Goal: Information Seeking & Learning: Learn about a topic

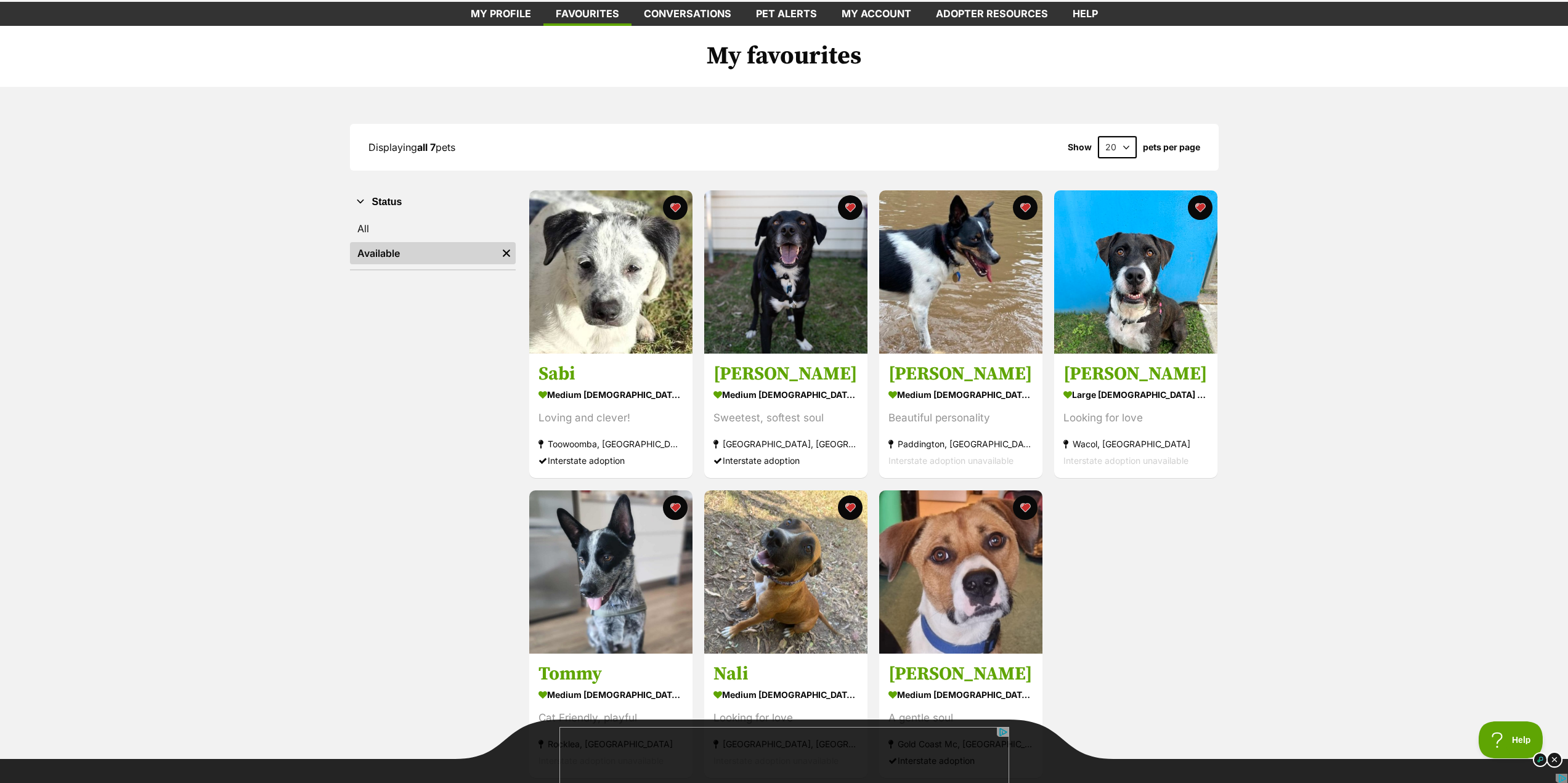
click at [1554, 759] on img at bounding box center [1554, 760] width 16 height 16
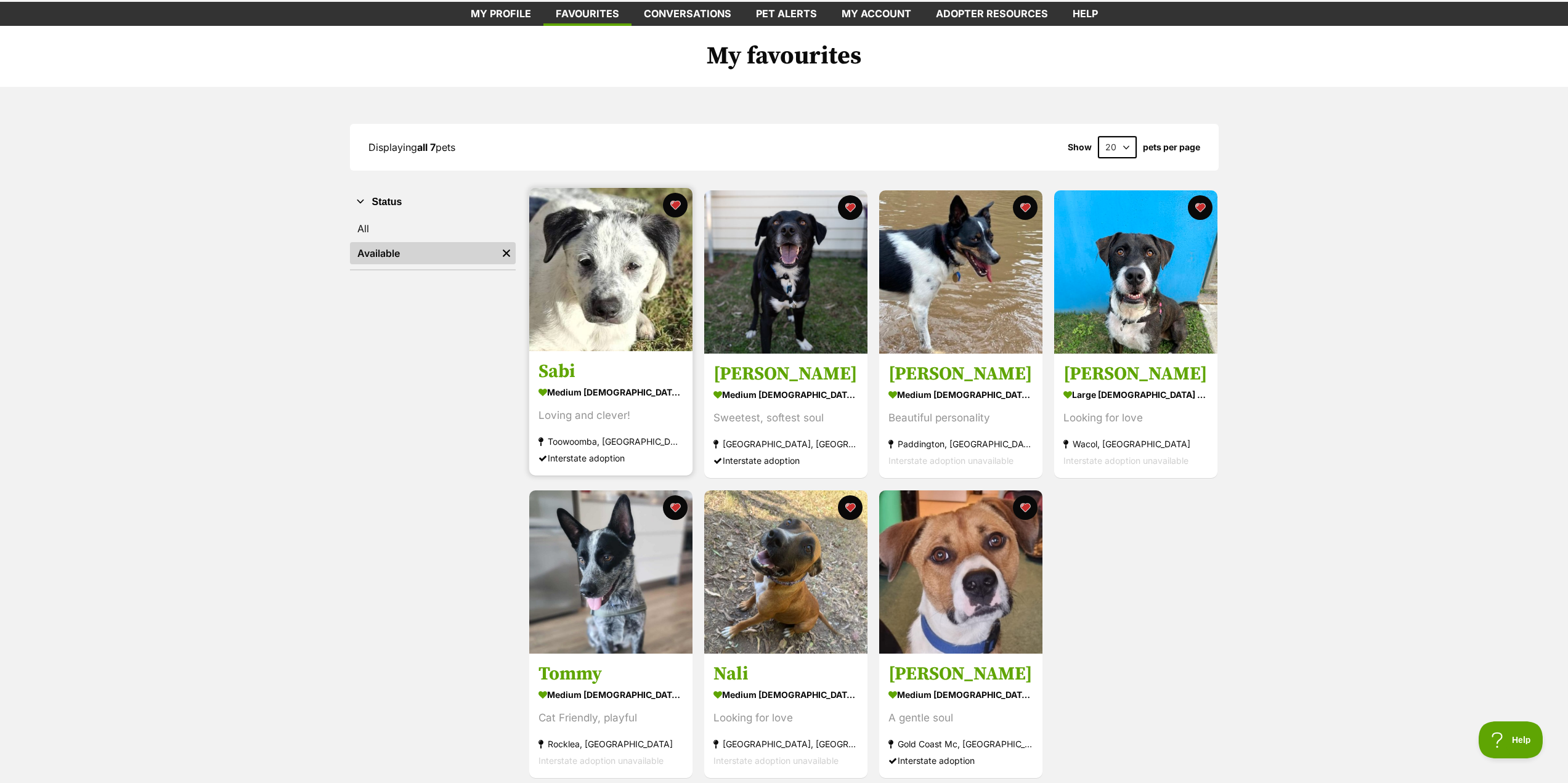
click at [628, 298] on img at bounding box center [610, 269] width 163 height 163
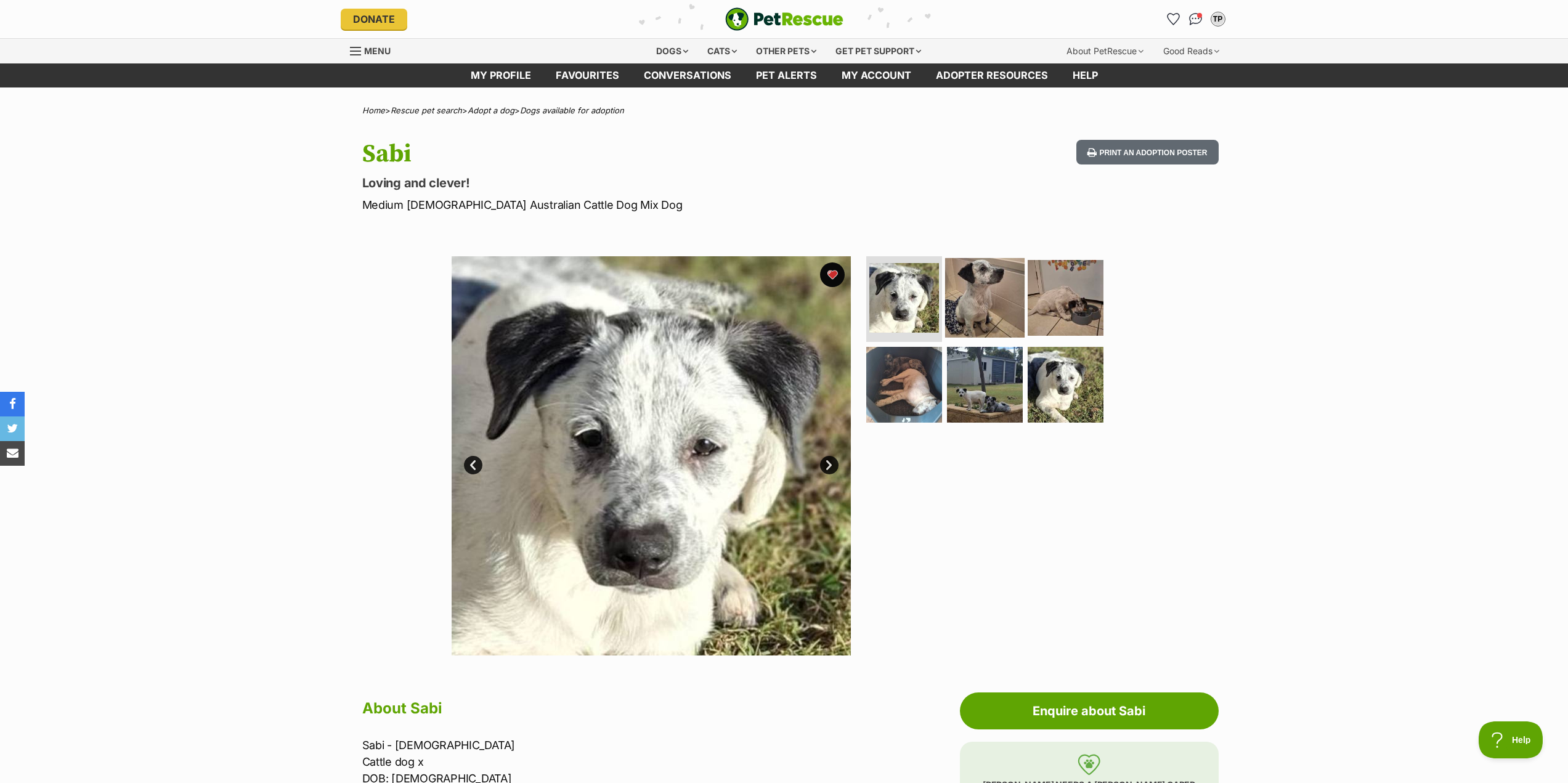
click at [967, 281] on img at bounding box center [985, 297] width 79 height 79
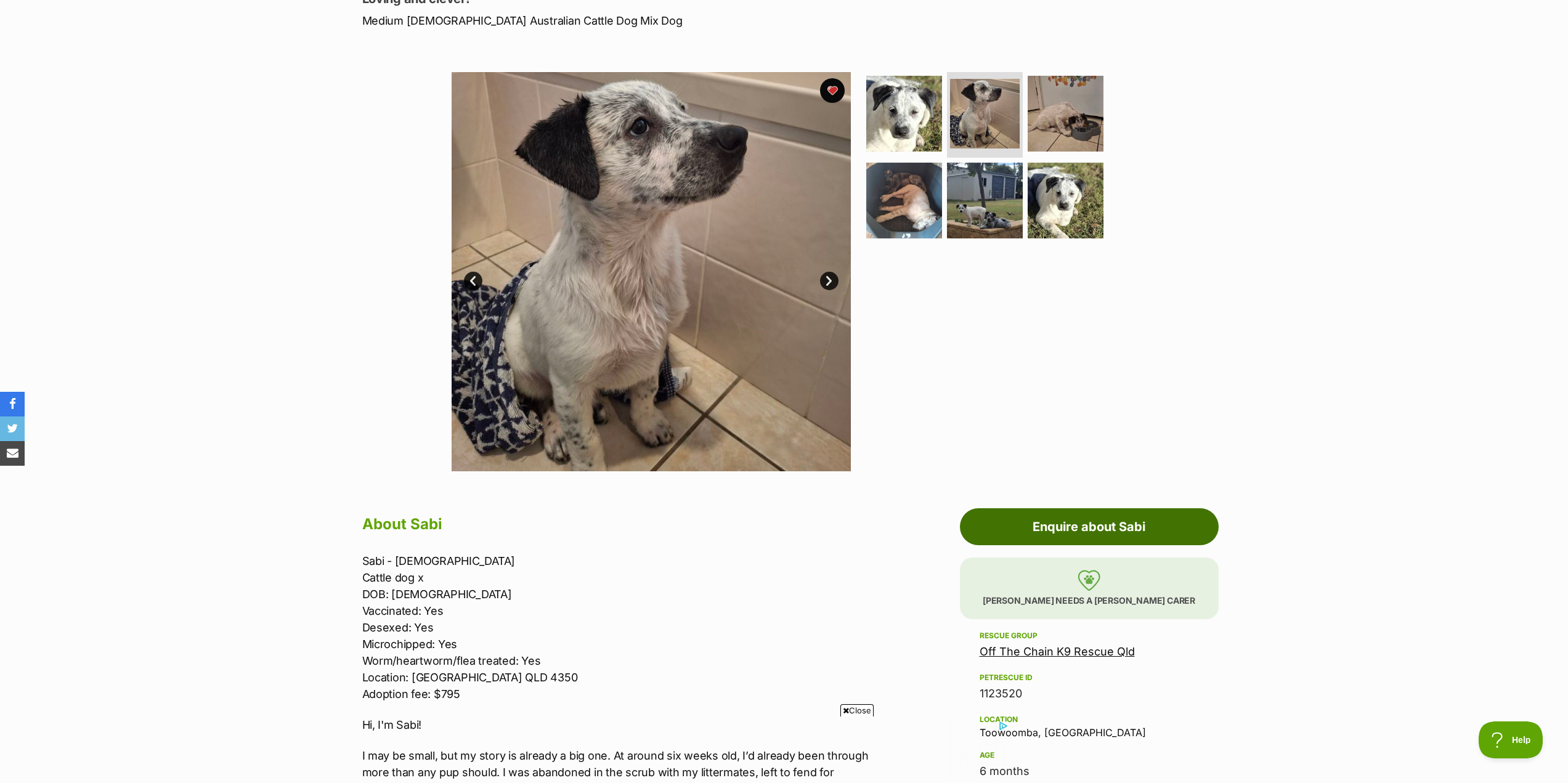
scroll to position [185, 0]
click at [1049, 656] on link "Off The Chain K9 Rescue Qld" at bounding box center [1057, 651] width 155 height 13
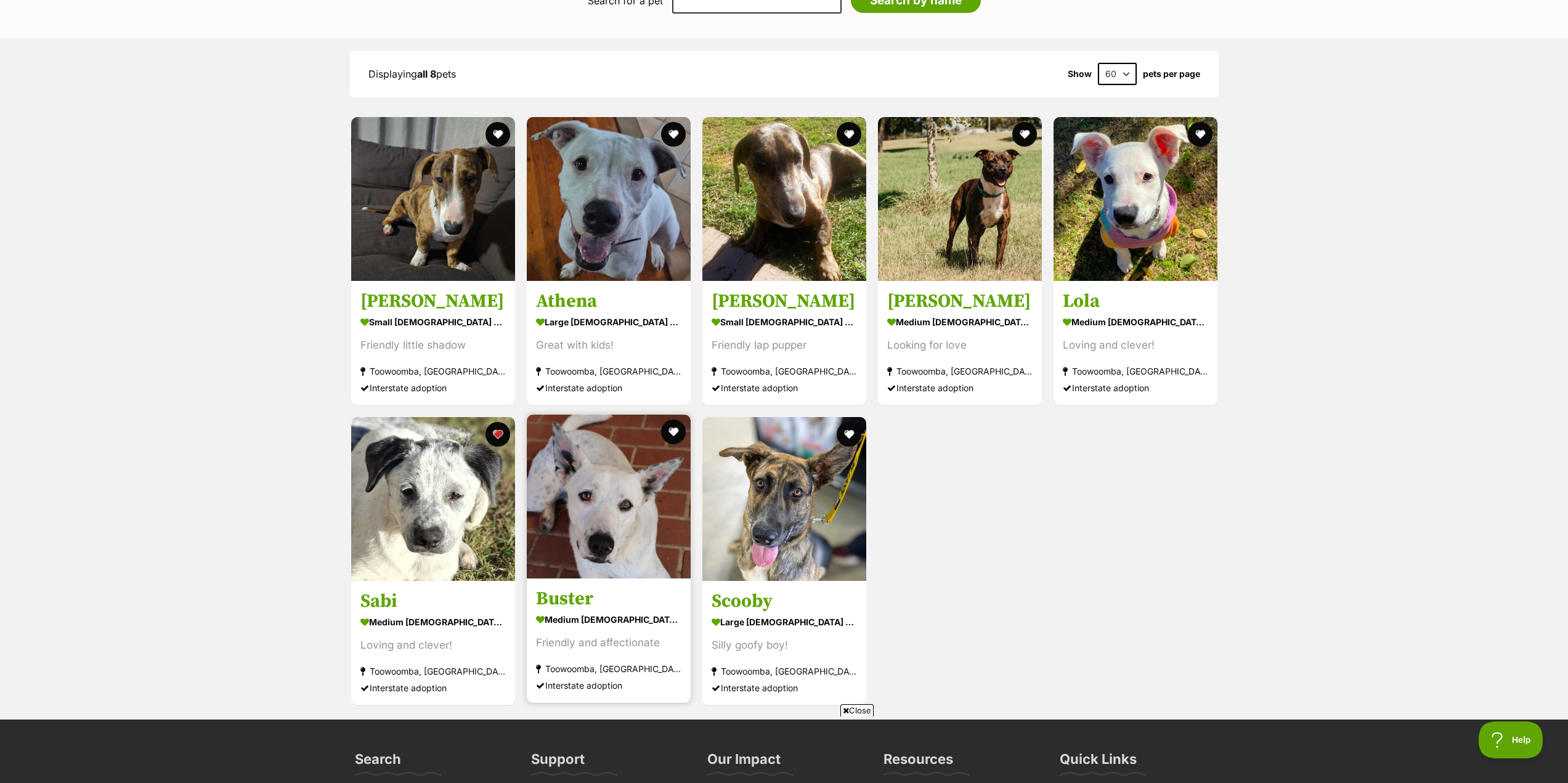
scroll to position [1171, 0]
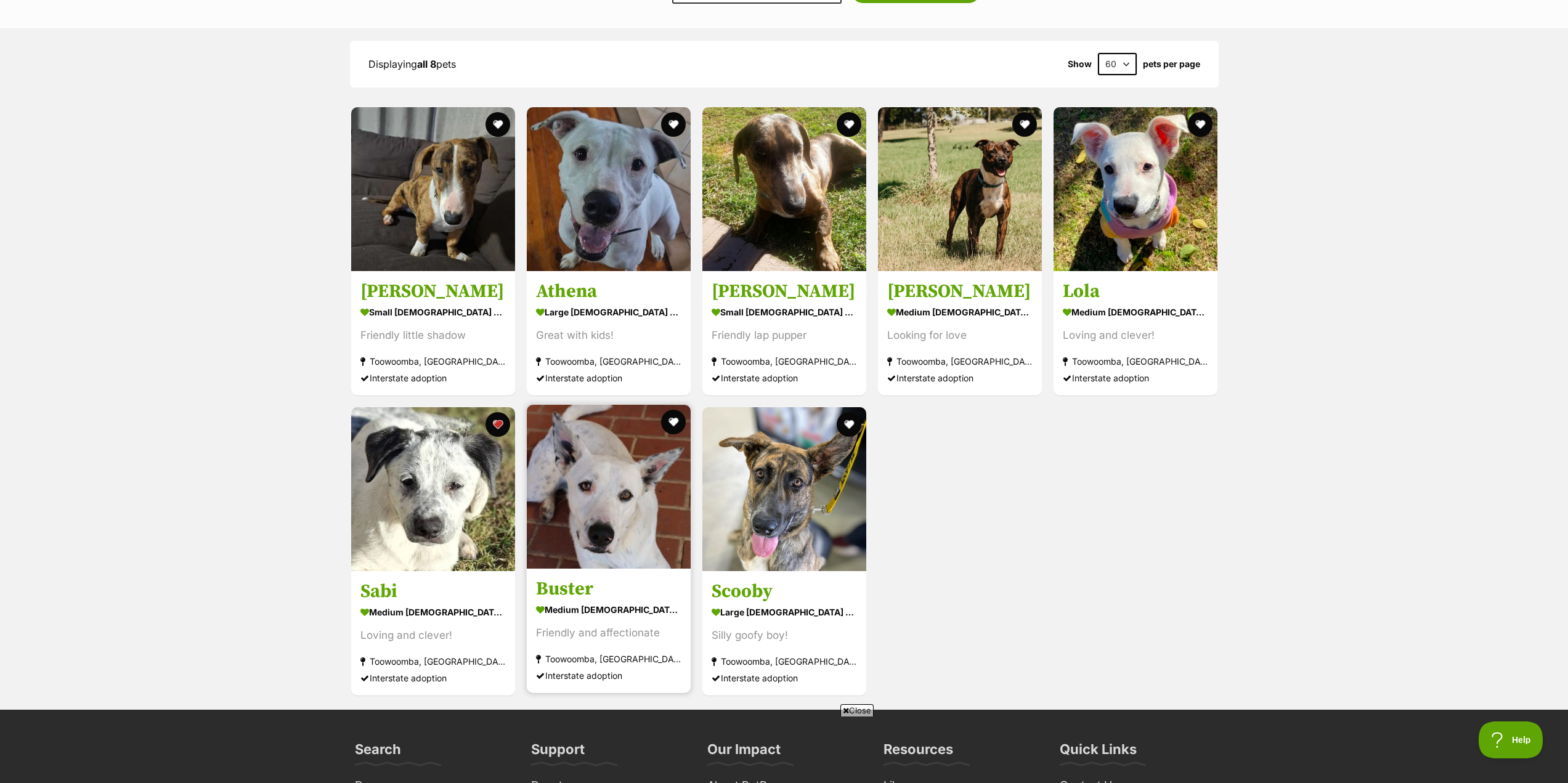
click at [628, 538] on img at bounding box center [608, 487] width 164 height 164
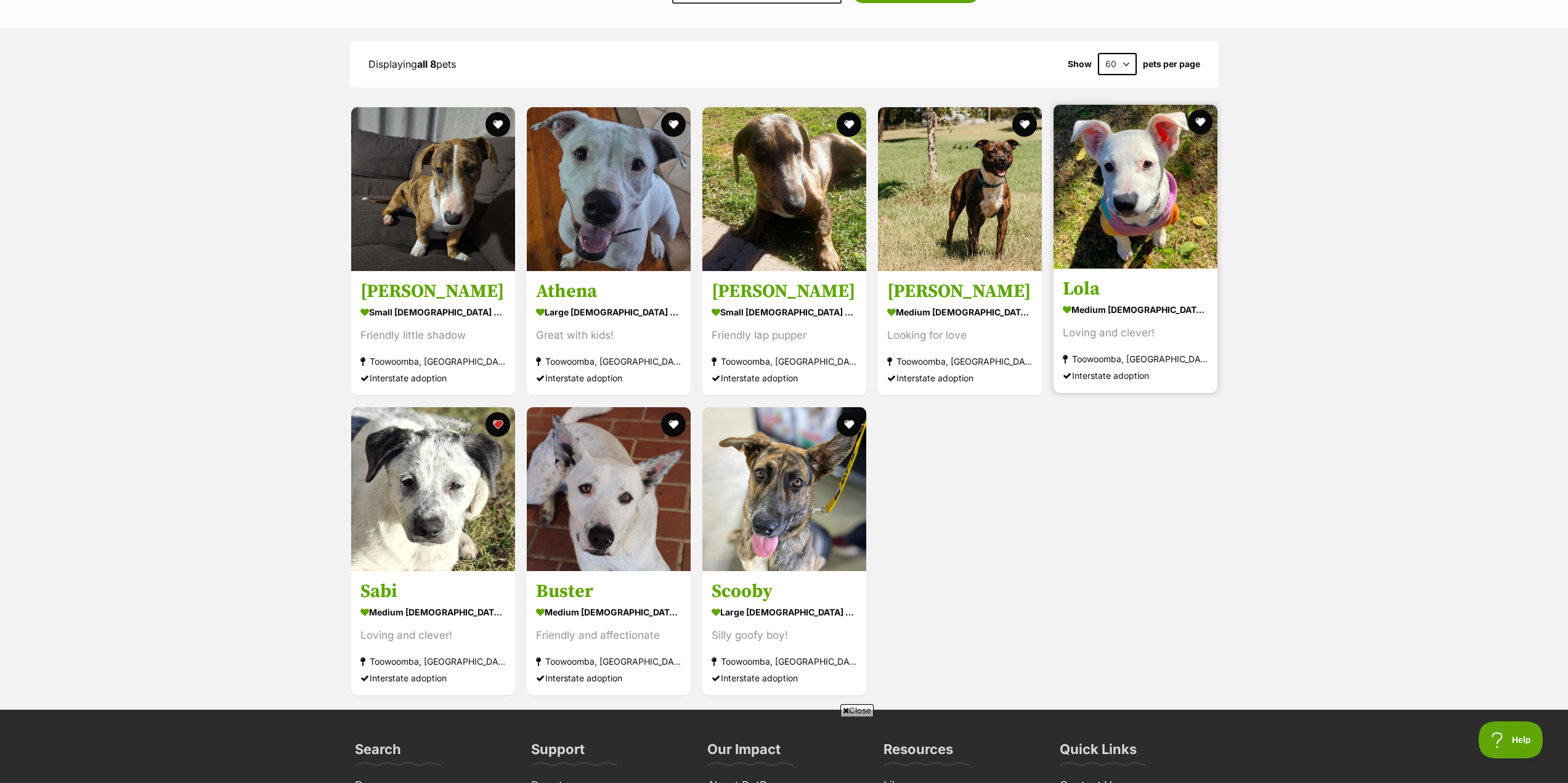
click at [1161, 226] on img at bounding box center [1136, 186] width 164 height 164
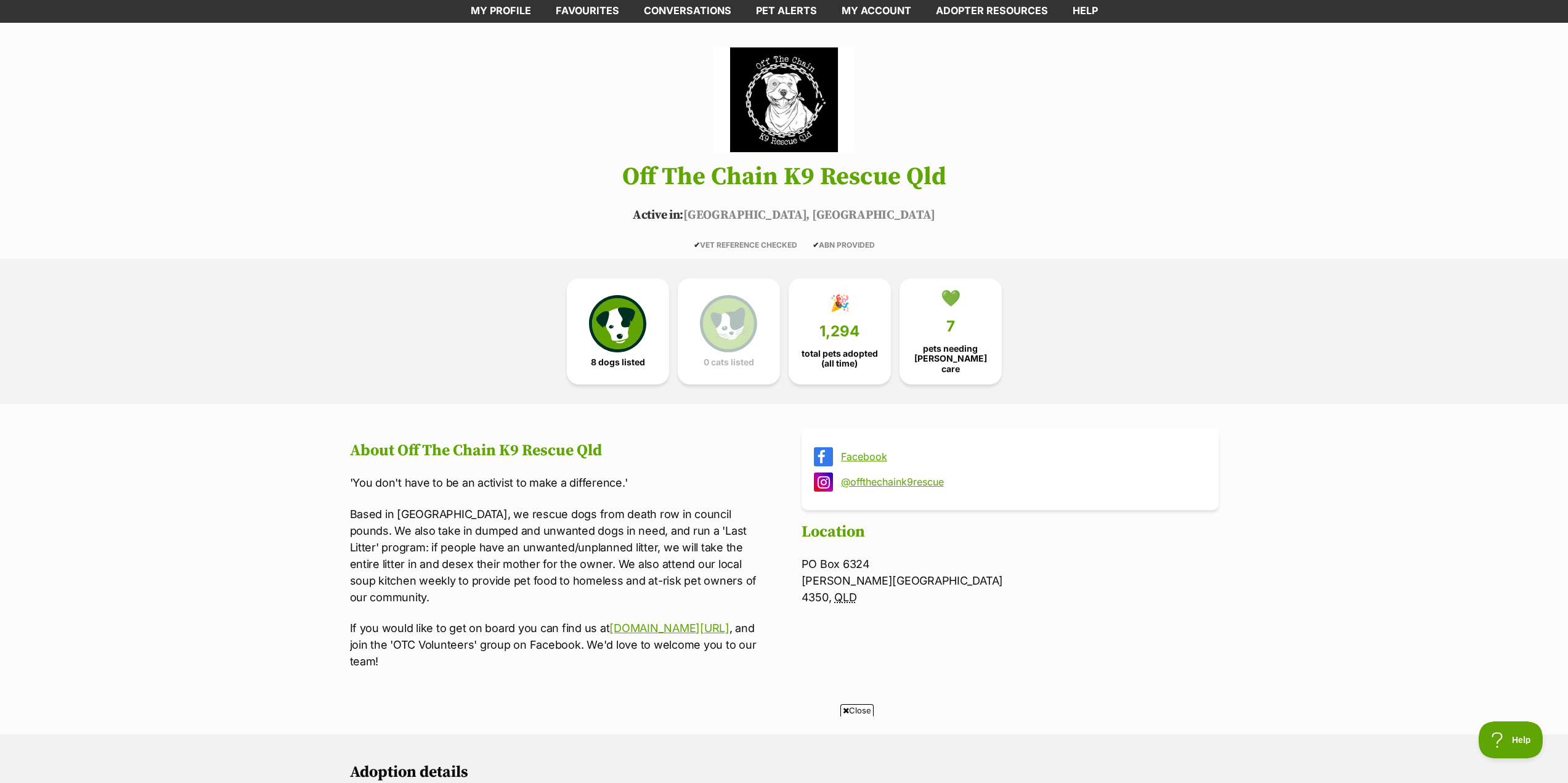
scroll to position [61, 0]
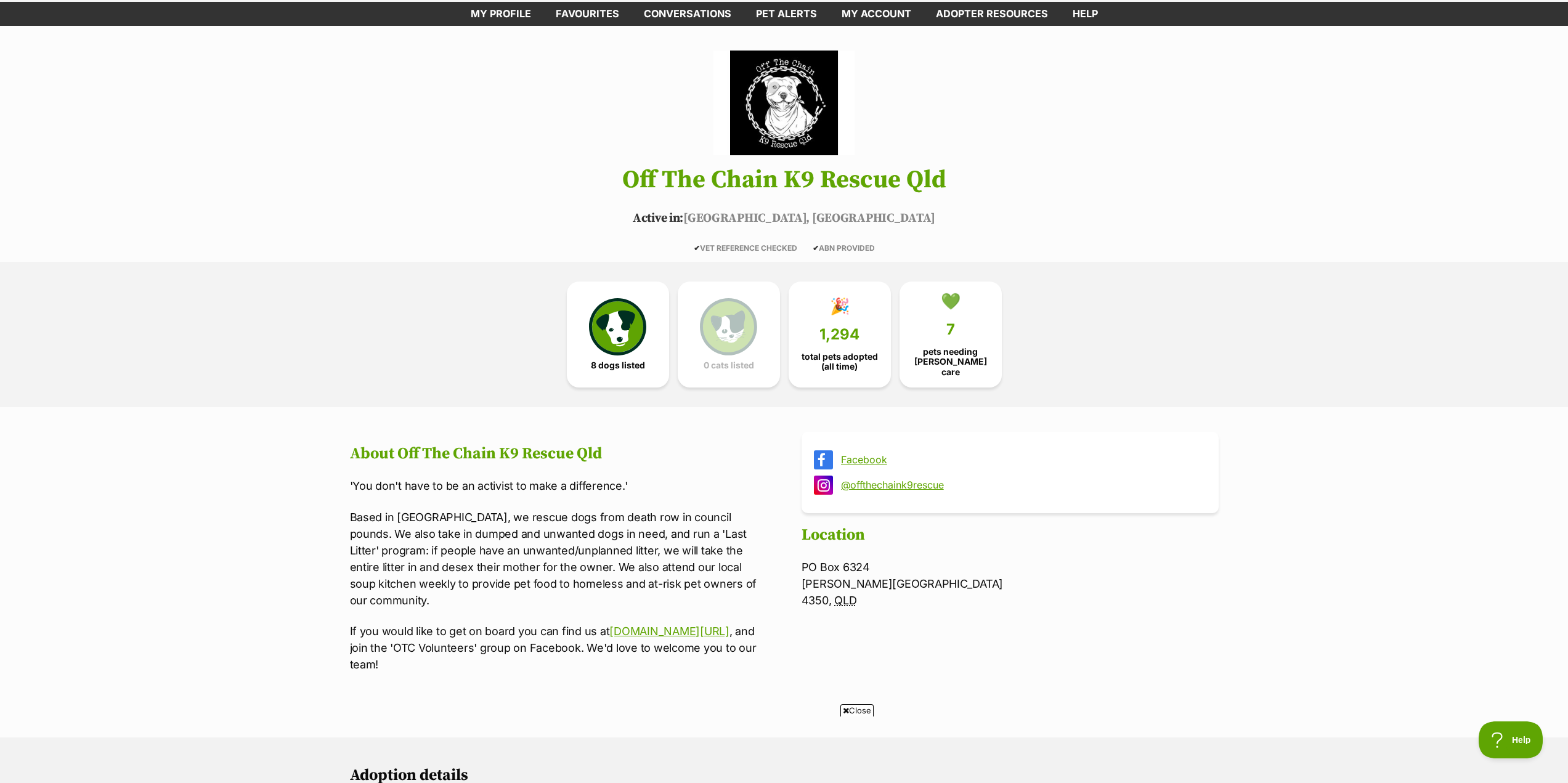
click at [864, 454] on link "Facebook" at bounding box center [1021, 459] width 361 height 11
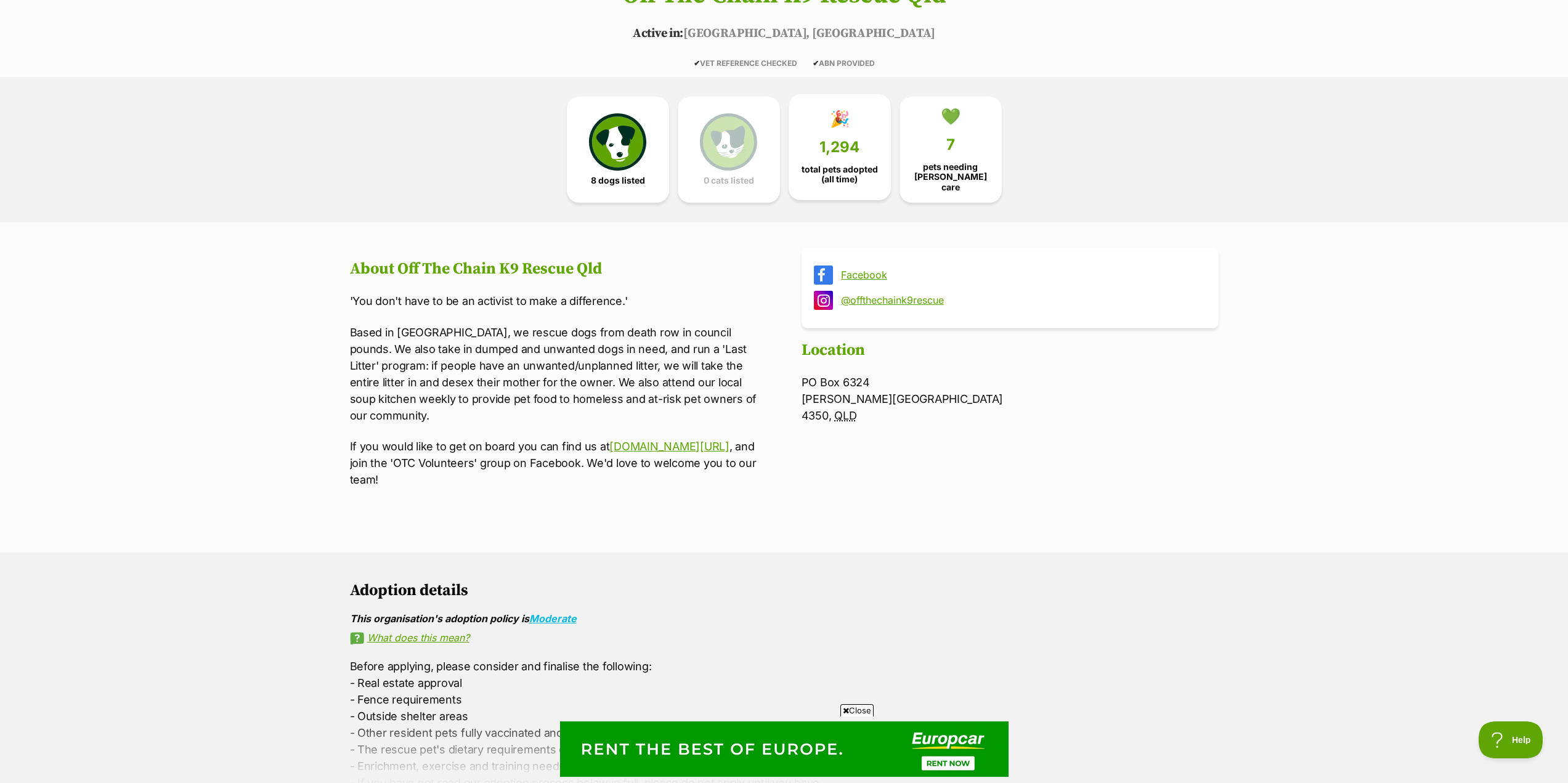
scroll to position [0, 0]
click at [817, 157] on link "🎉 1,294 total pets adopted (all time)" at bounding box center [840, 147] width 102 height 106
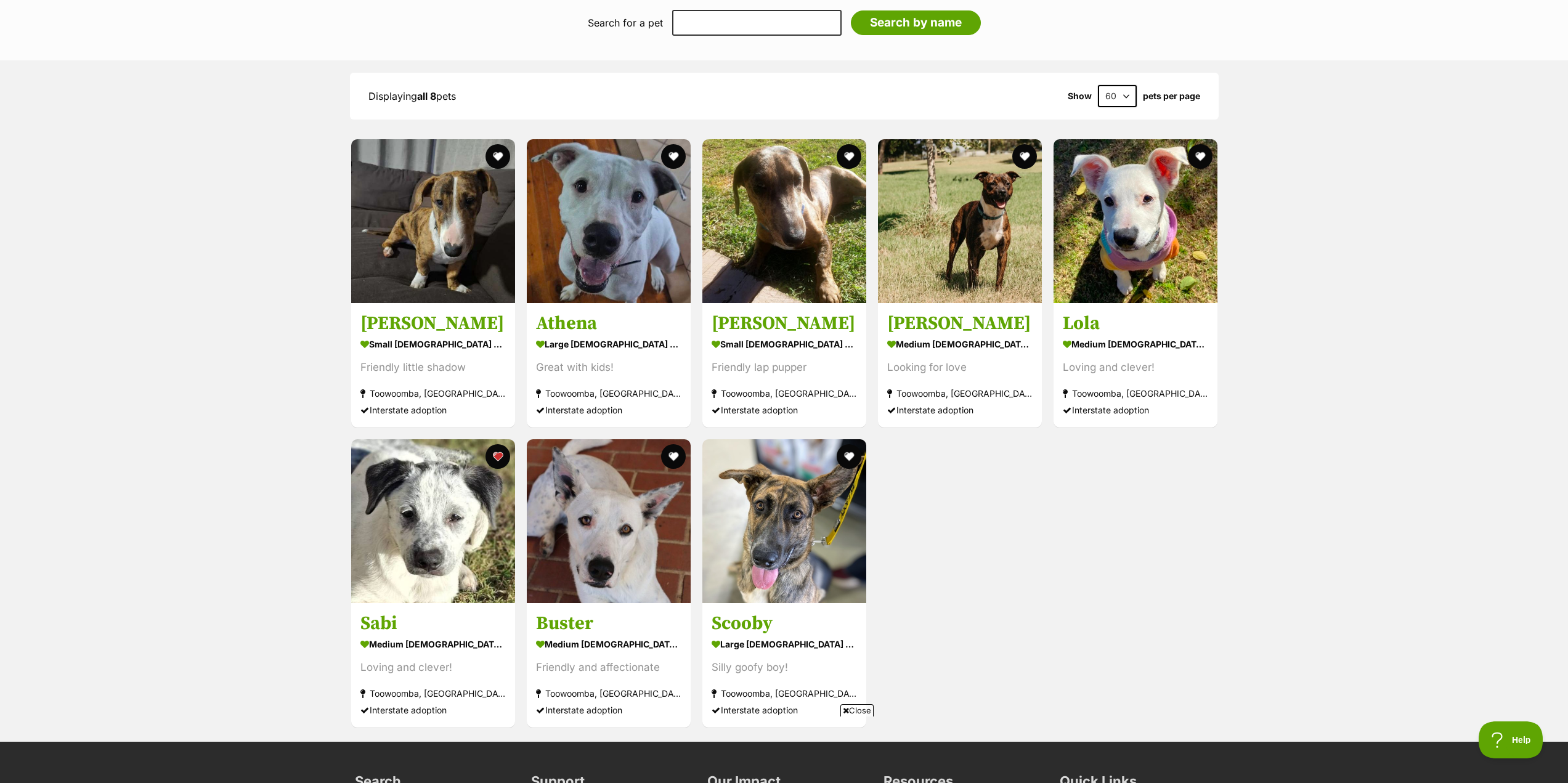
scroll to position [1171, 0]
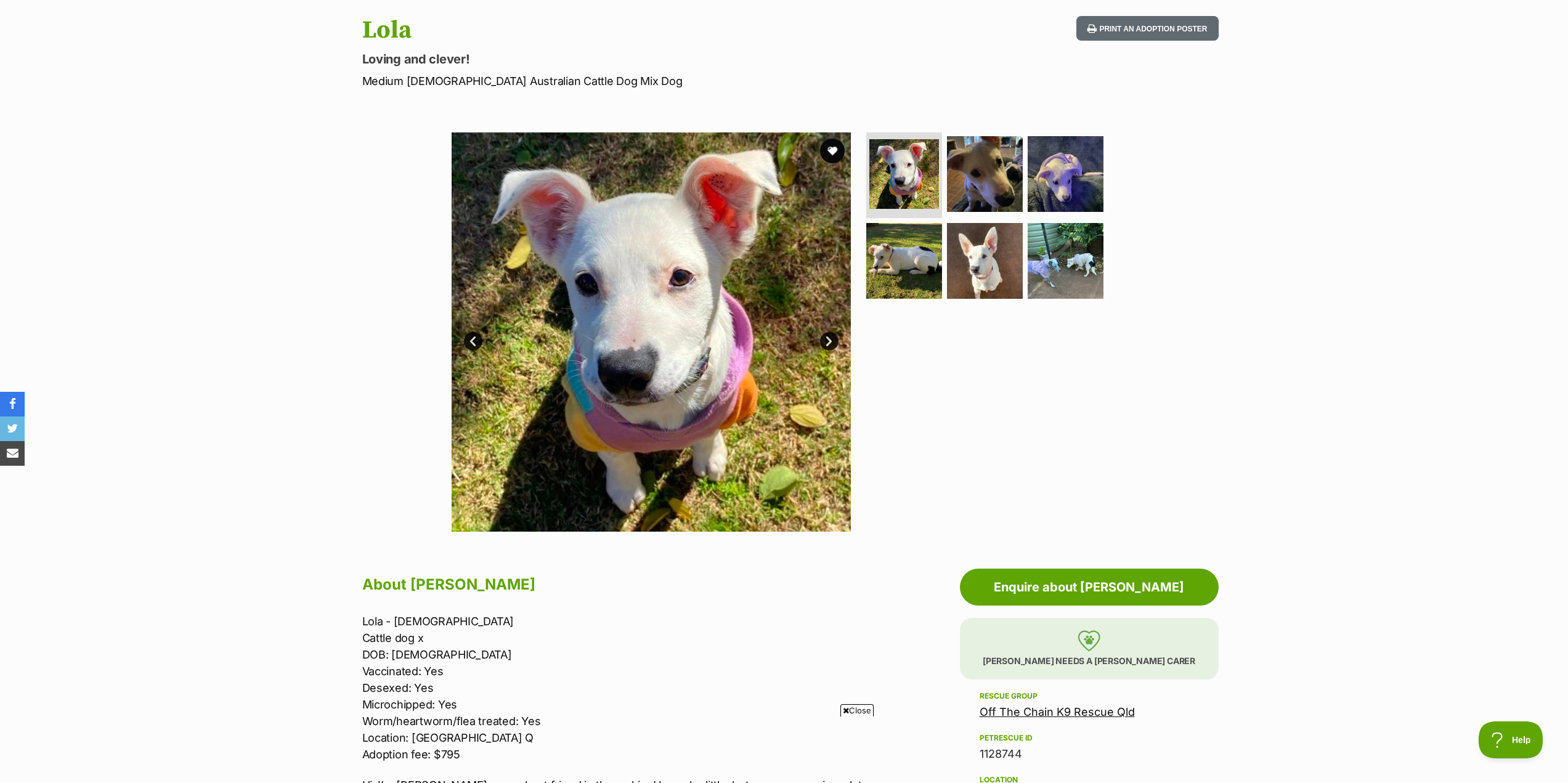
scroll to position [123, 0]
click at [981, 251] on img at bounding box center [985, 262] width 79 height 79
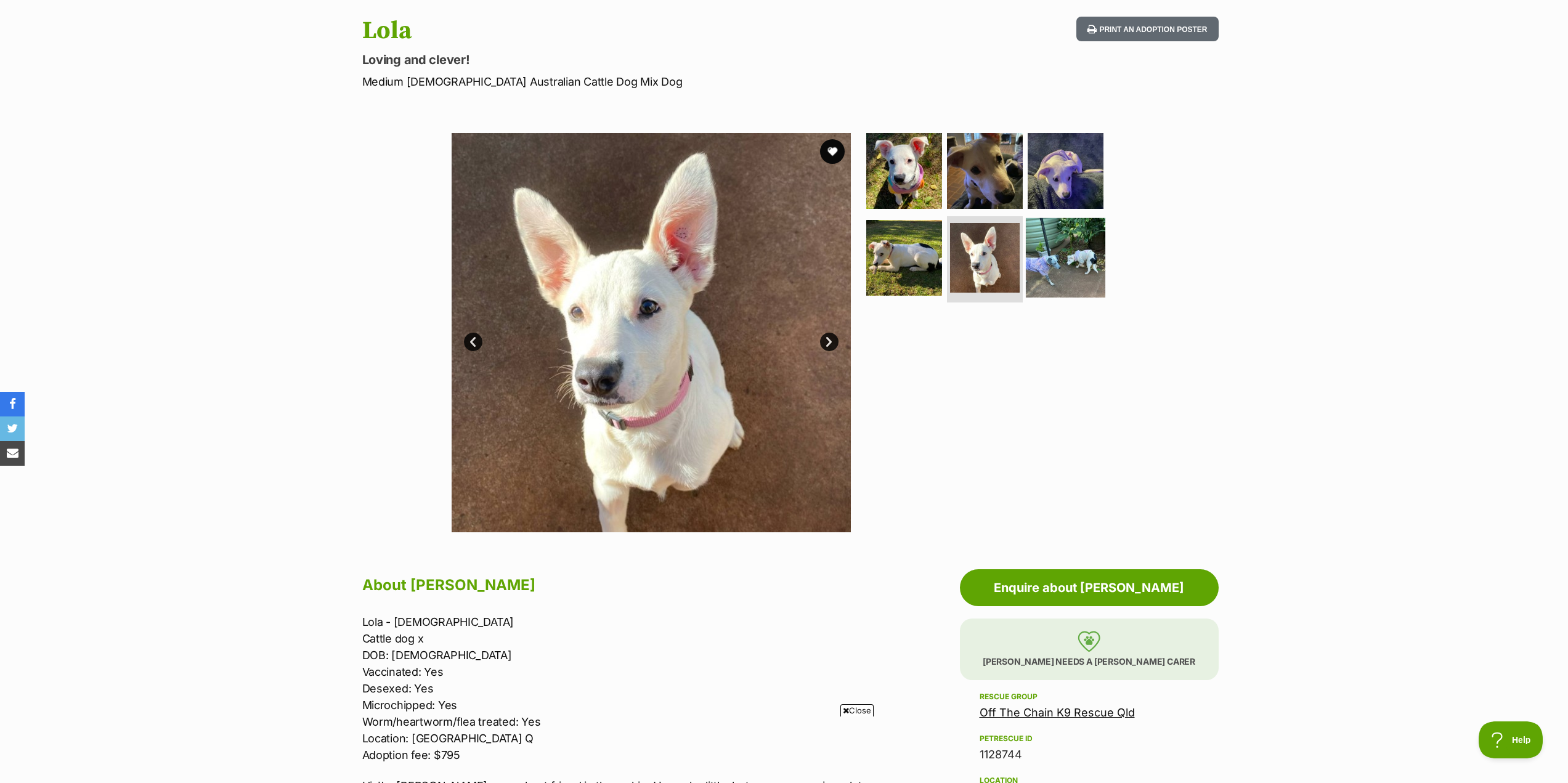
click at [1090, 265] on img at bounding box center [1066, 258] width 79 height 79
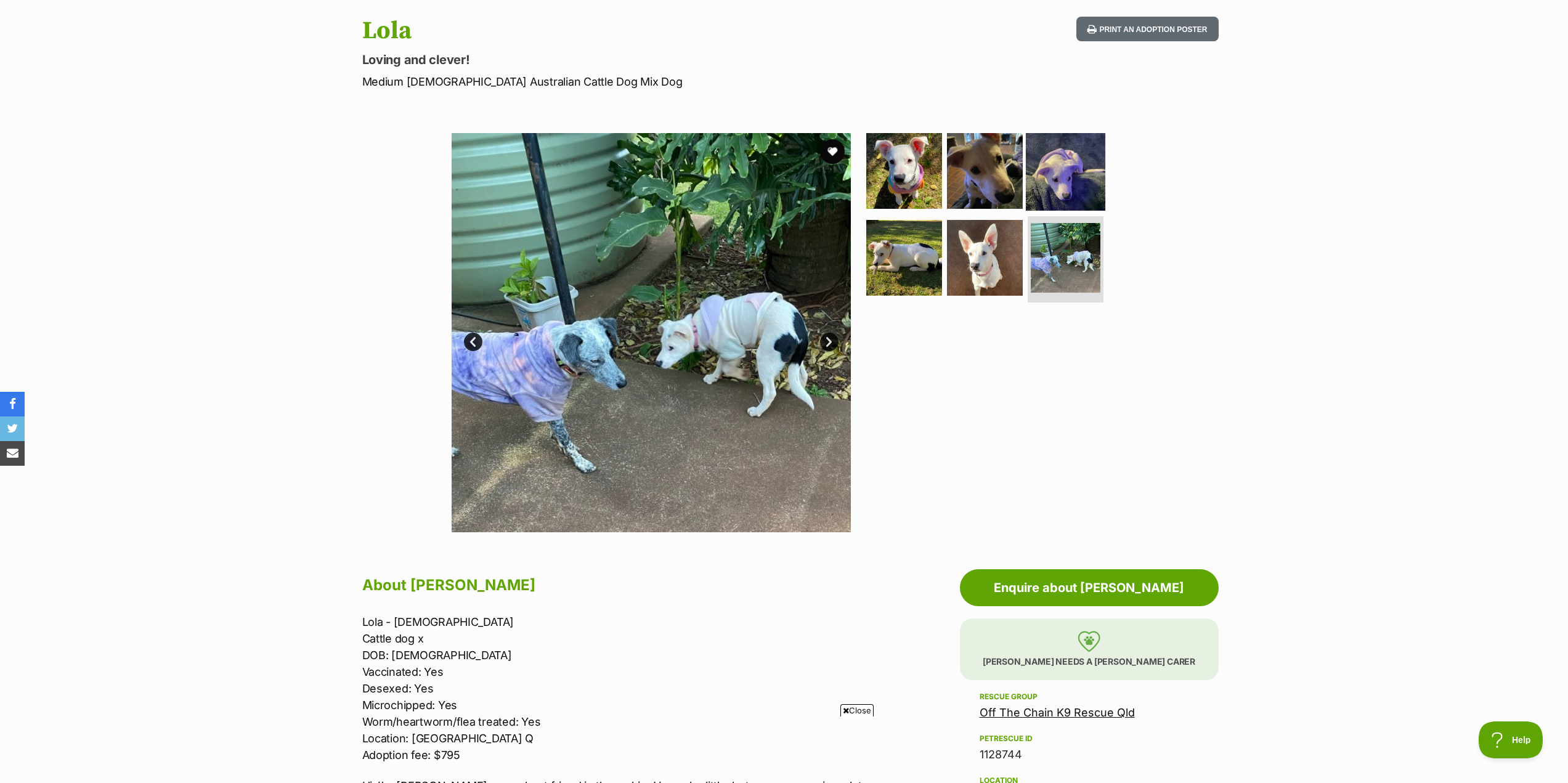
scroll to position [0, 0]
click at [1059, 174] on img at bounding box center [1066, 170] width 79 height 79
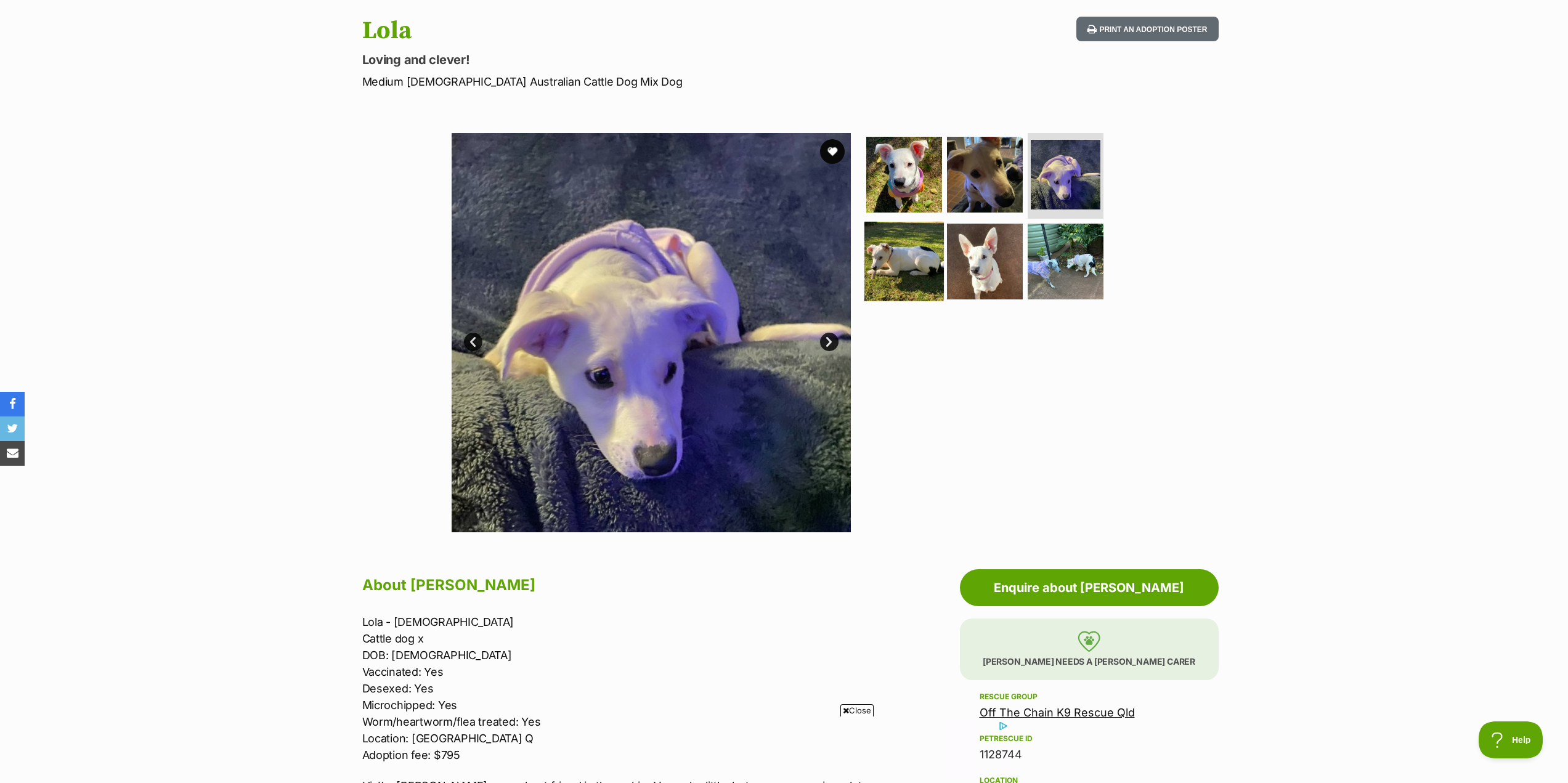
click at [889, 260] on img at bounding box center [904, 262] width 79 height 79
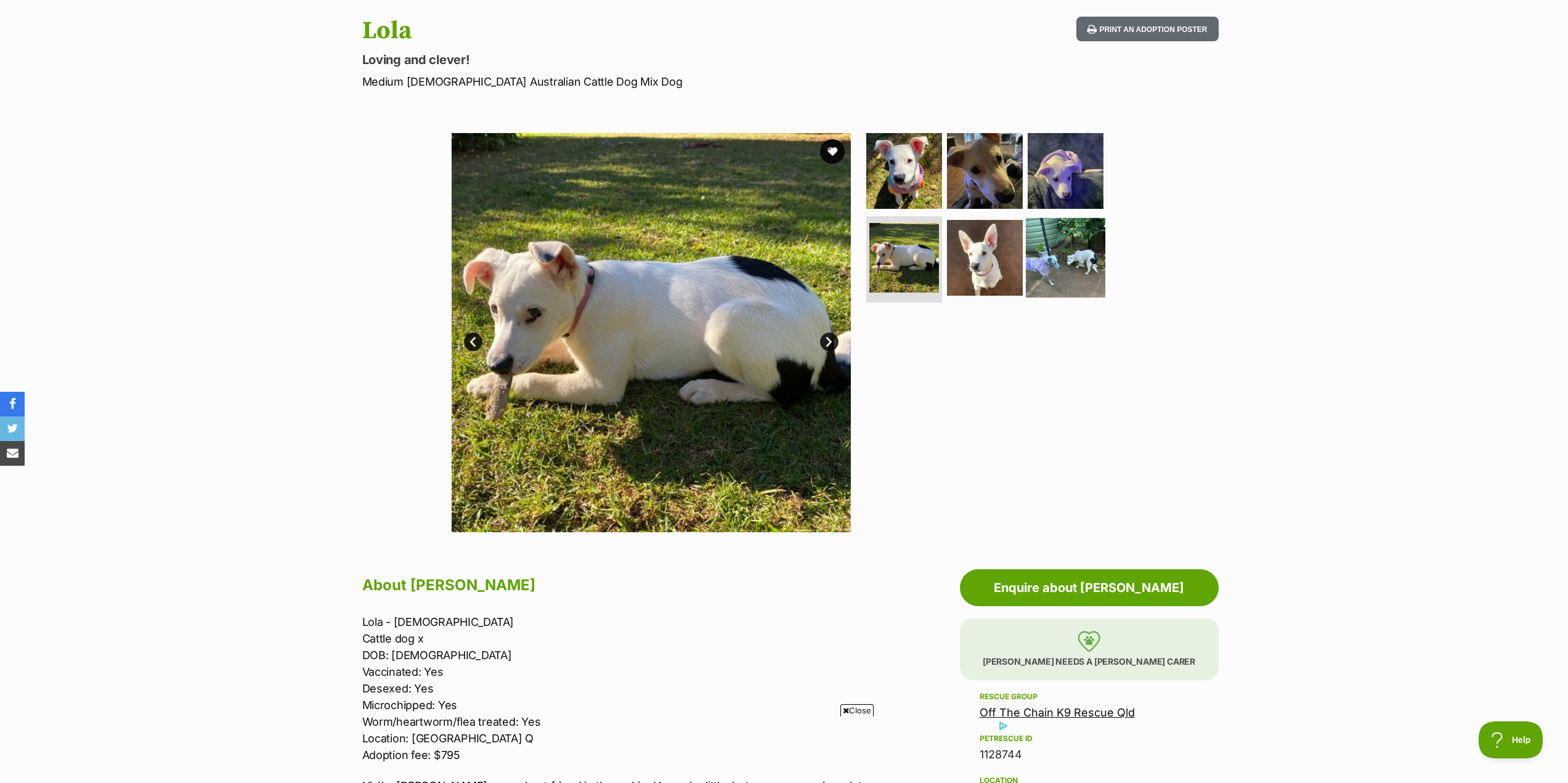
click at [1058, 262] on img at bounding box center [1066, 258] width 79 height 79
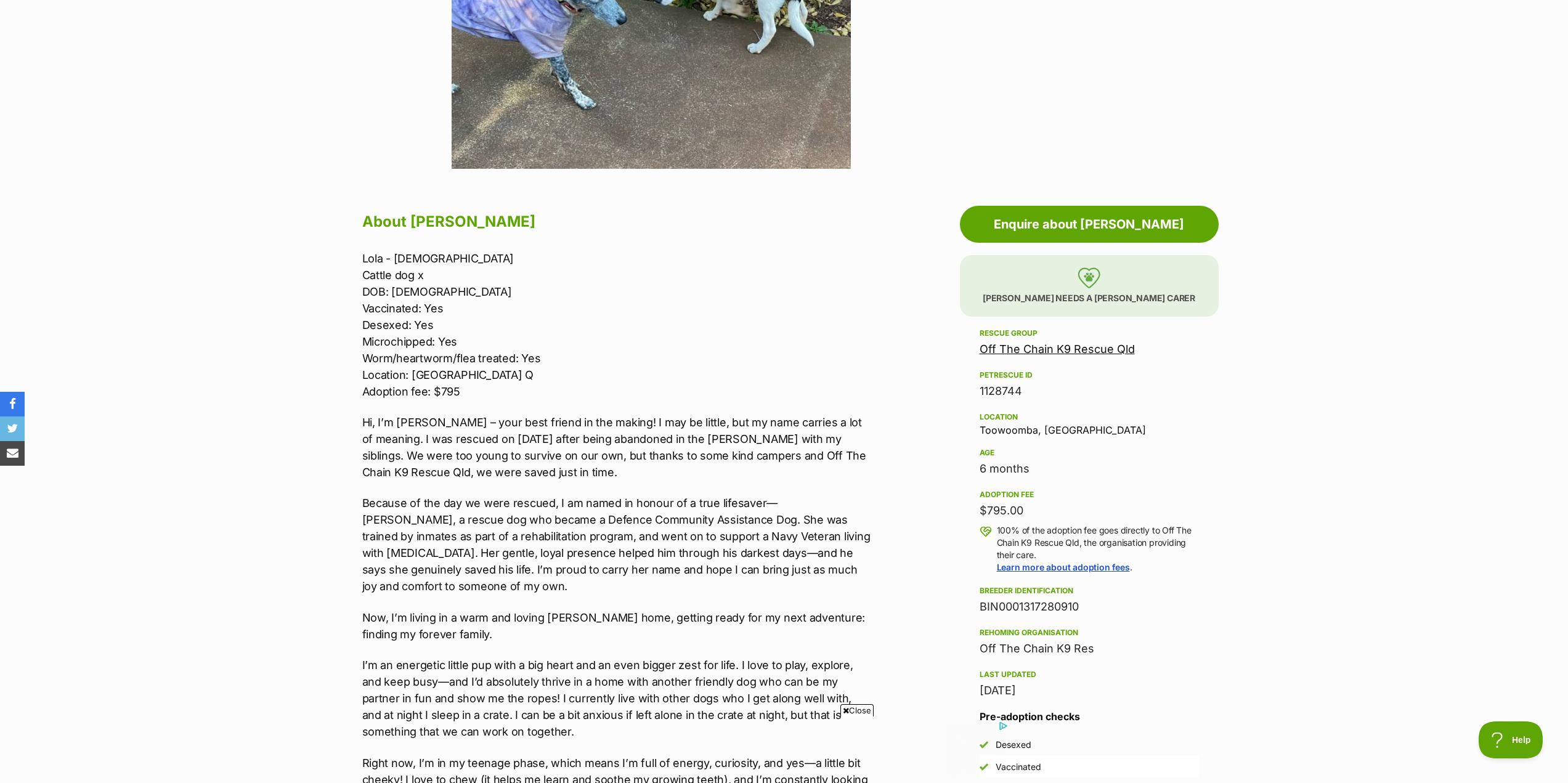
scroll to position [493, 0]
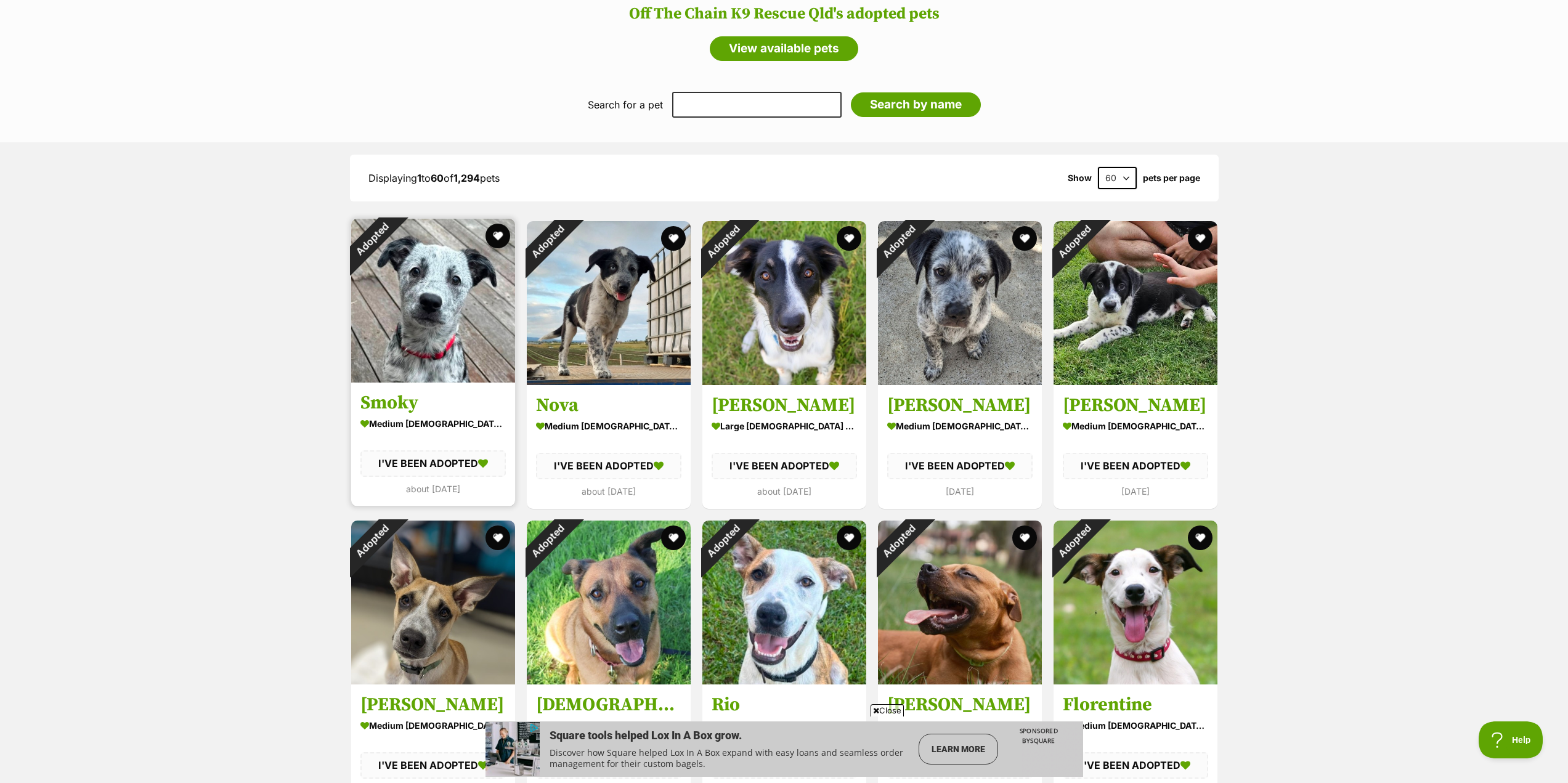
click at [453, 330] on img at bounding box center [433, 300] width 164 height 164
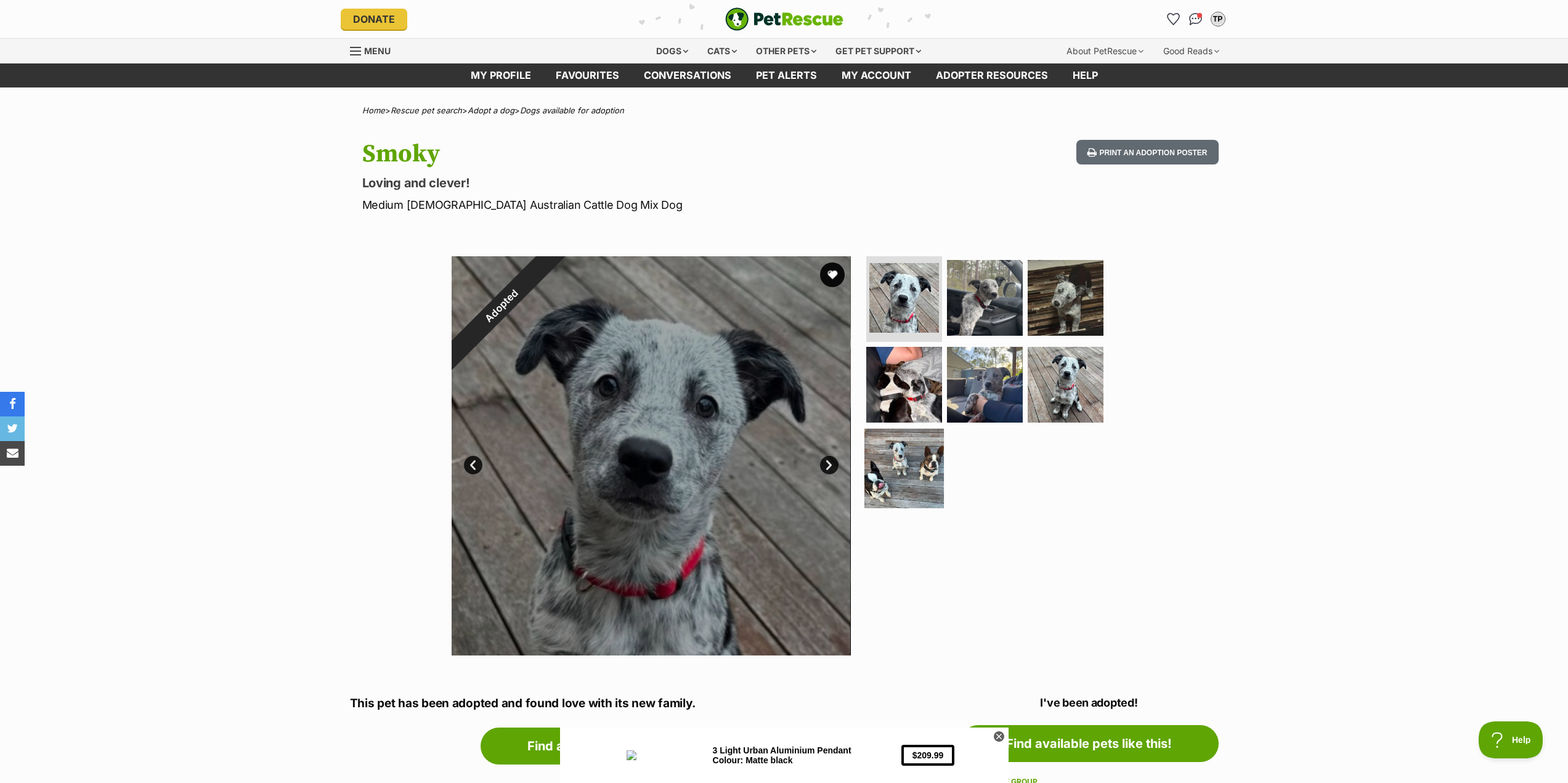
click at [913, 465] on img at bounding box center [904, 469] width 79 height 79
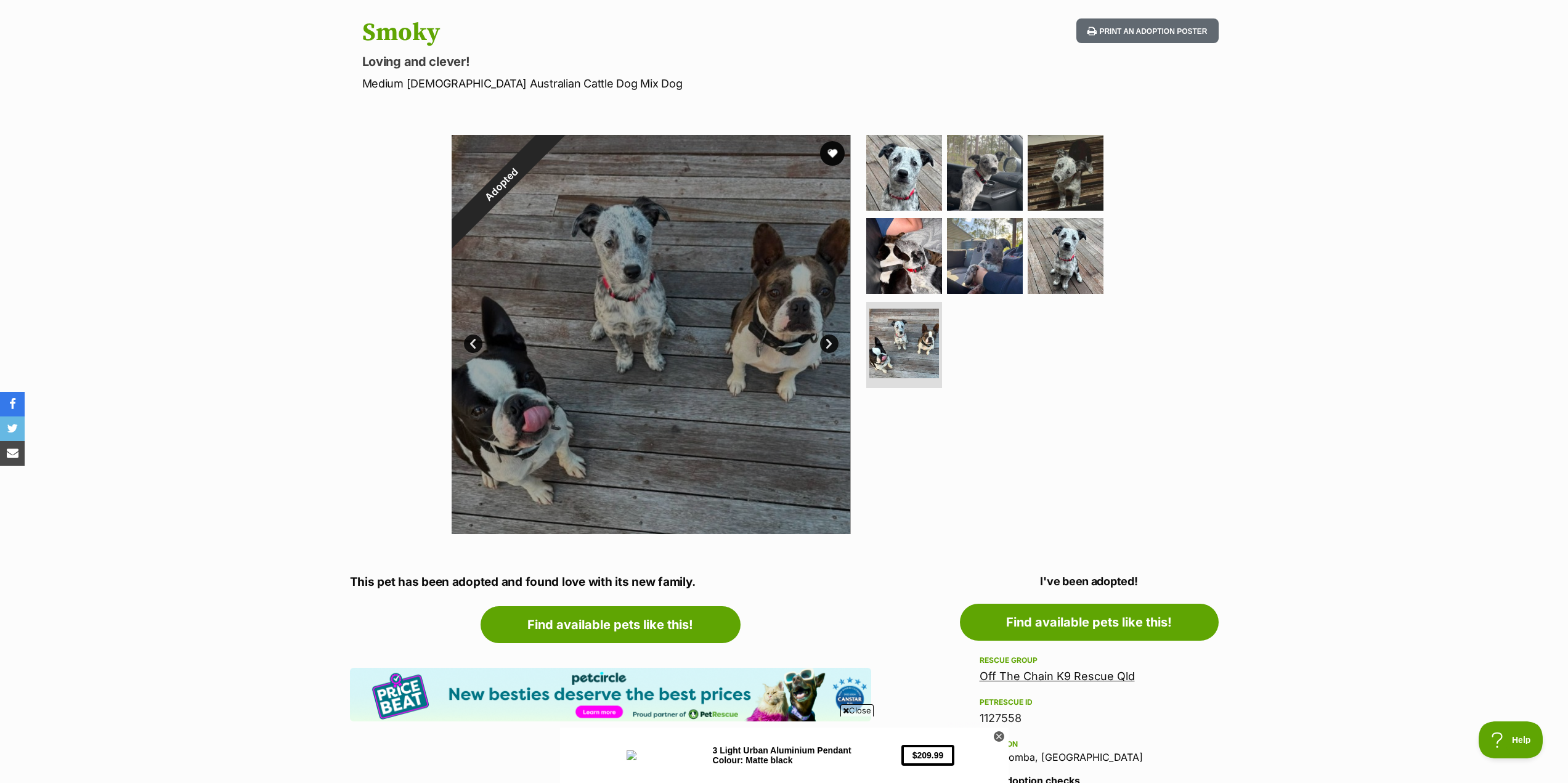
scroll to position [61, 0]
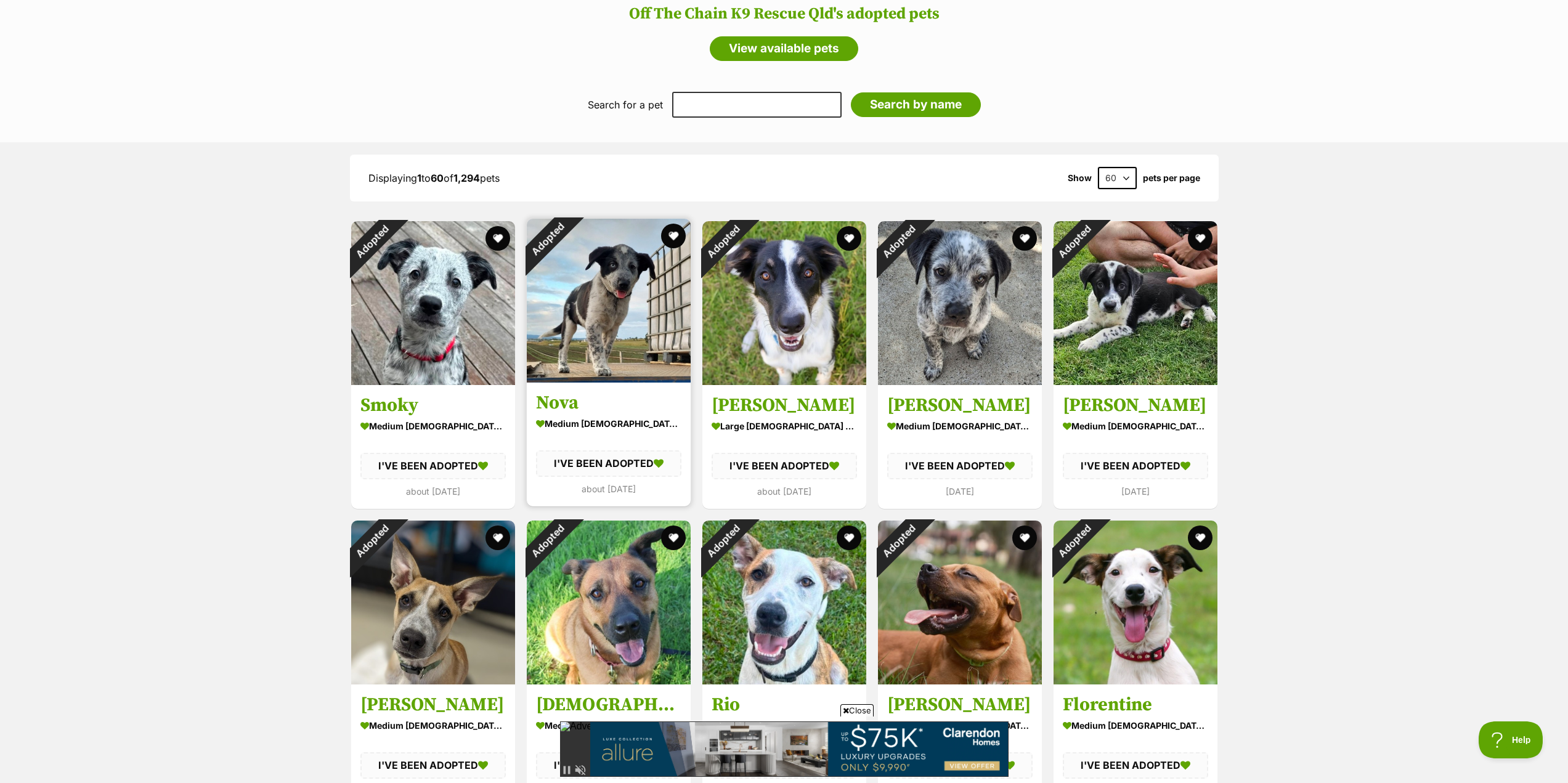
click at [608, 303] on img at bounding box center [608, 300] width 164 height 164
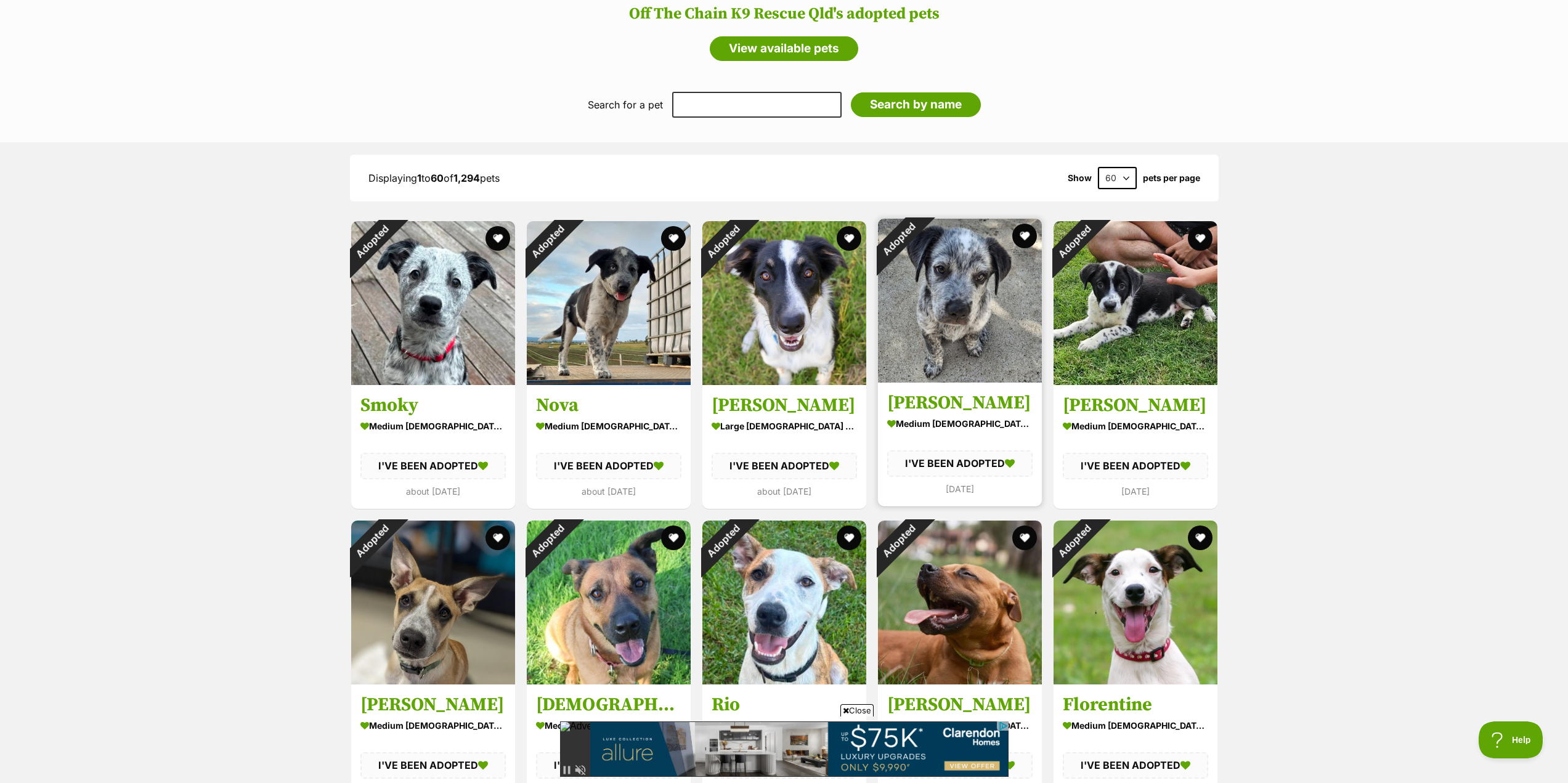
click at [998, 321] on img at bounding box center [960, 300] width 164 height 164
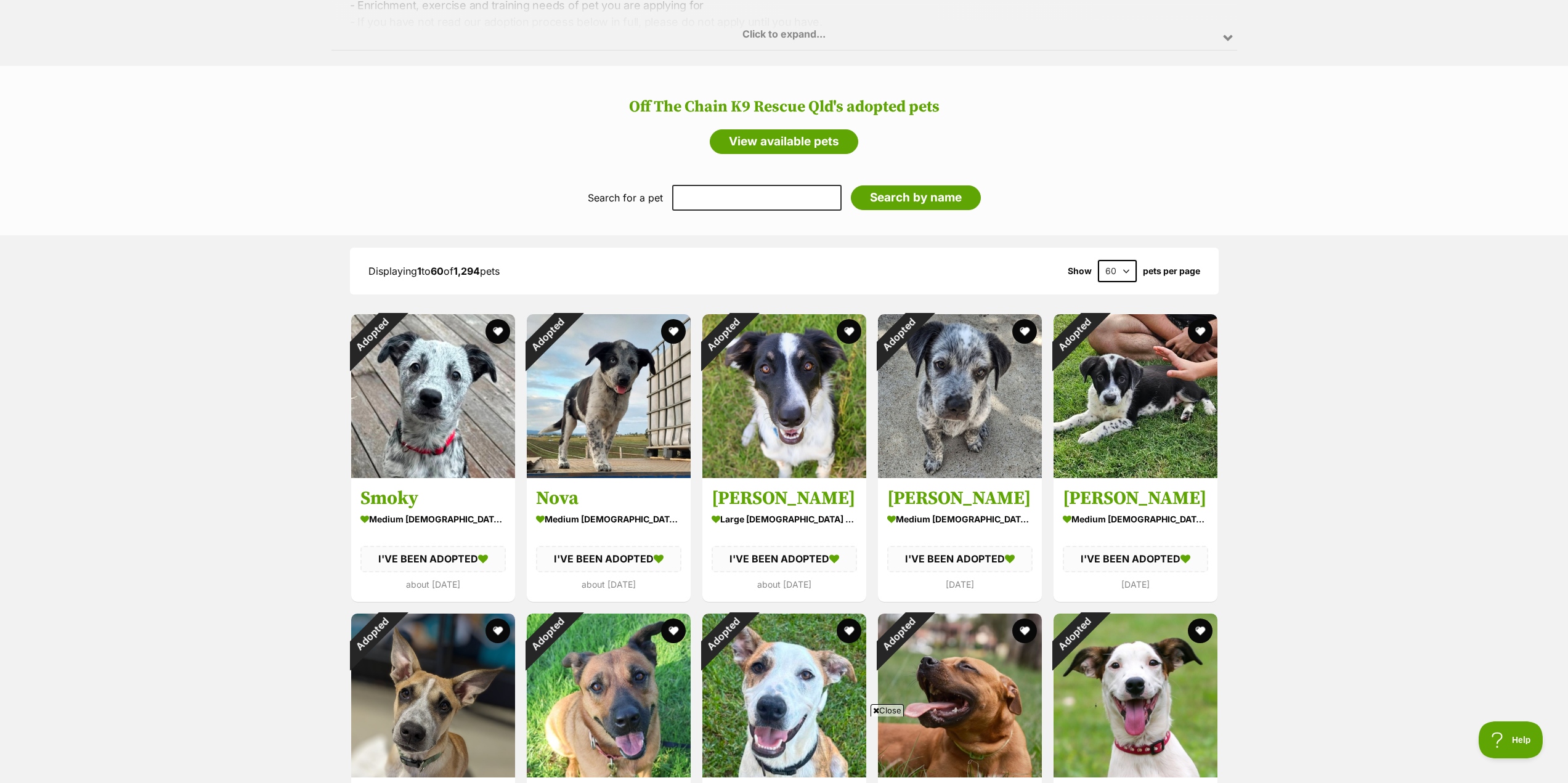
scroll to position [977, 0]
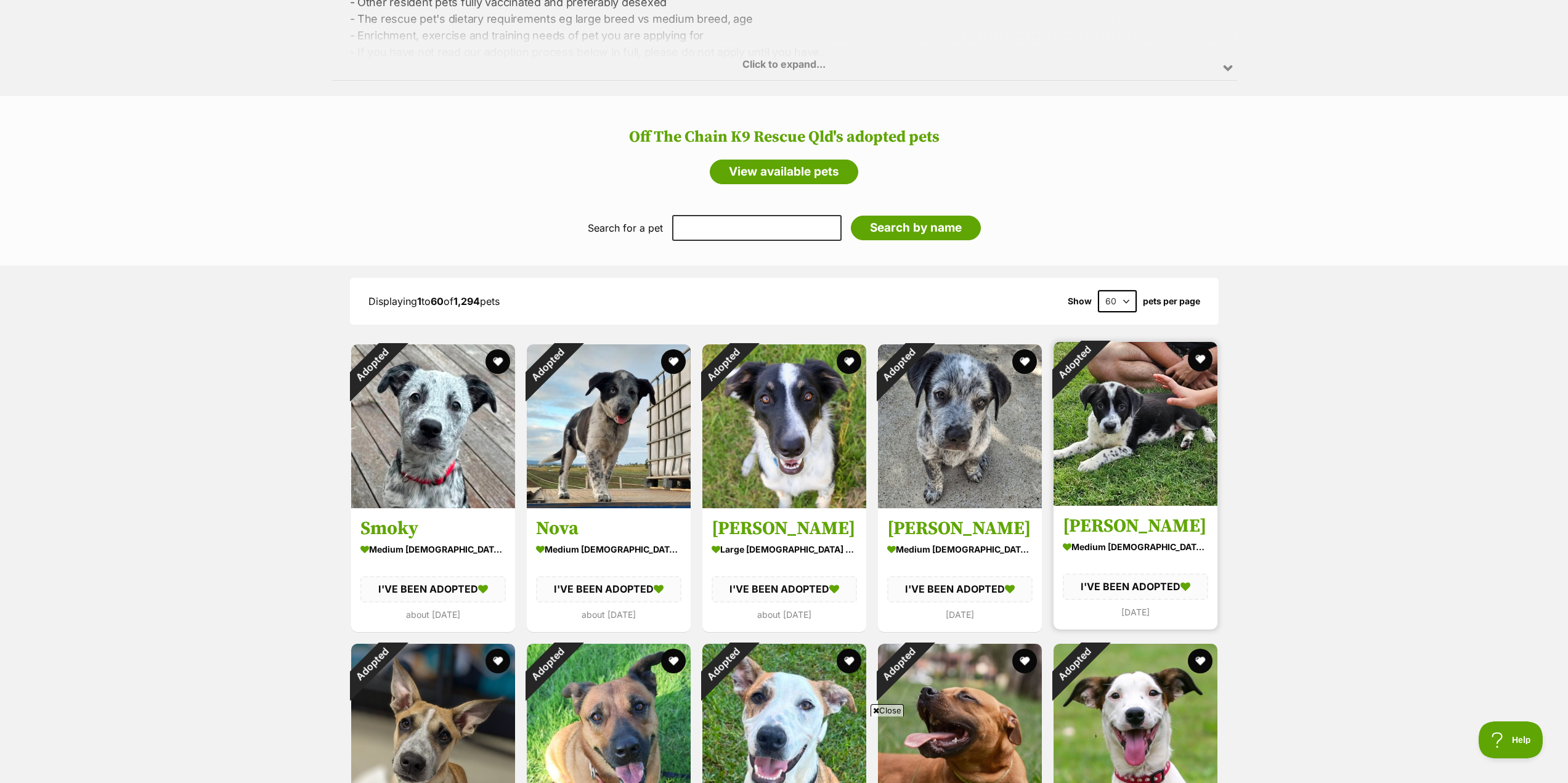
click at [1157, 416] on img at bounding box center [1136, 424] width 164 height 164
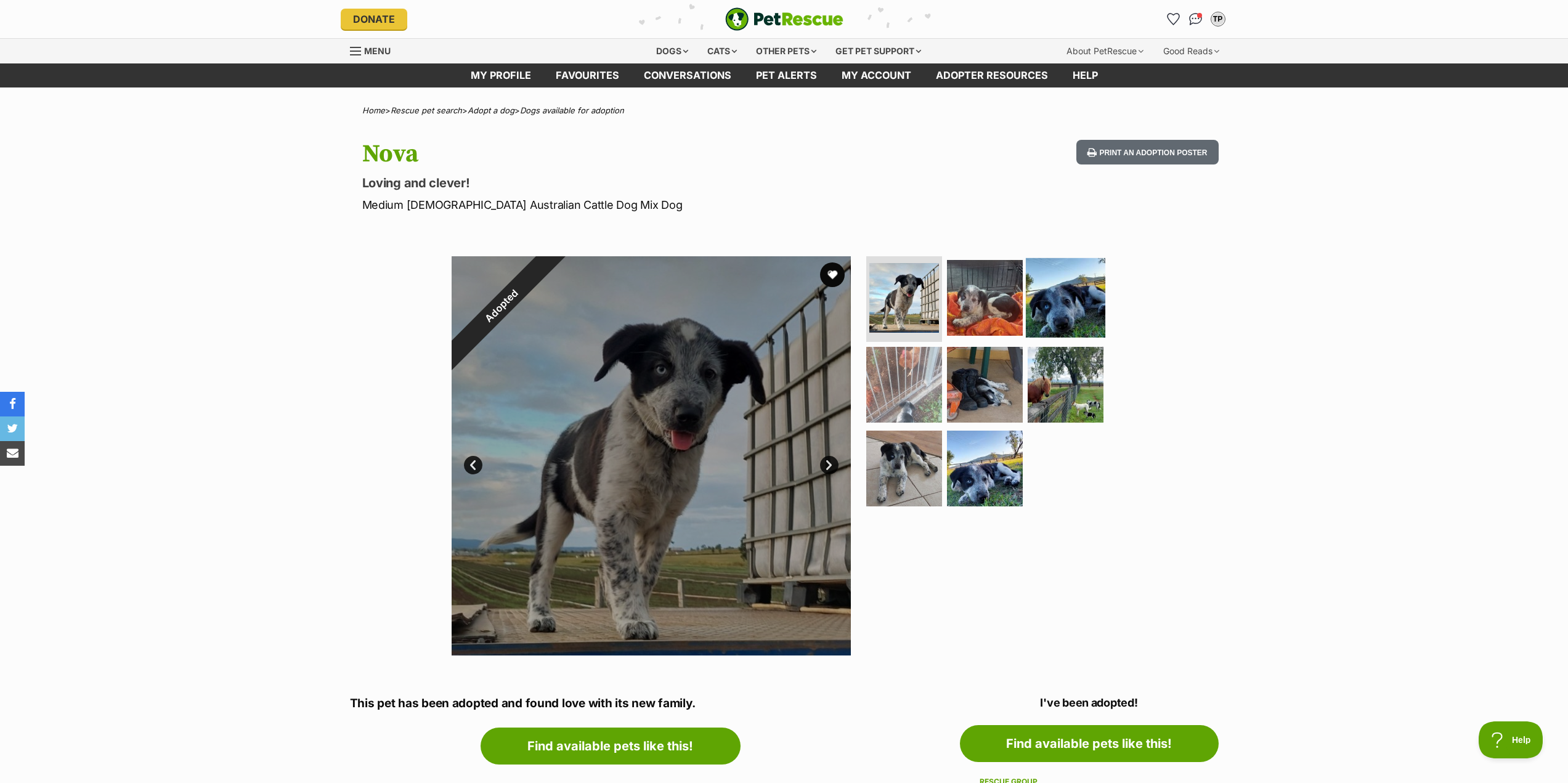
click at [1058, 293] on img at bounding box center [1066, 297] width 79 height 79
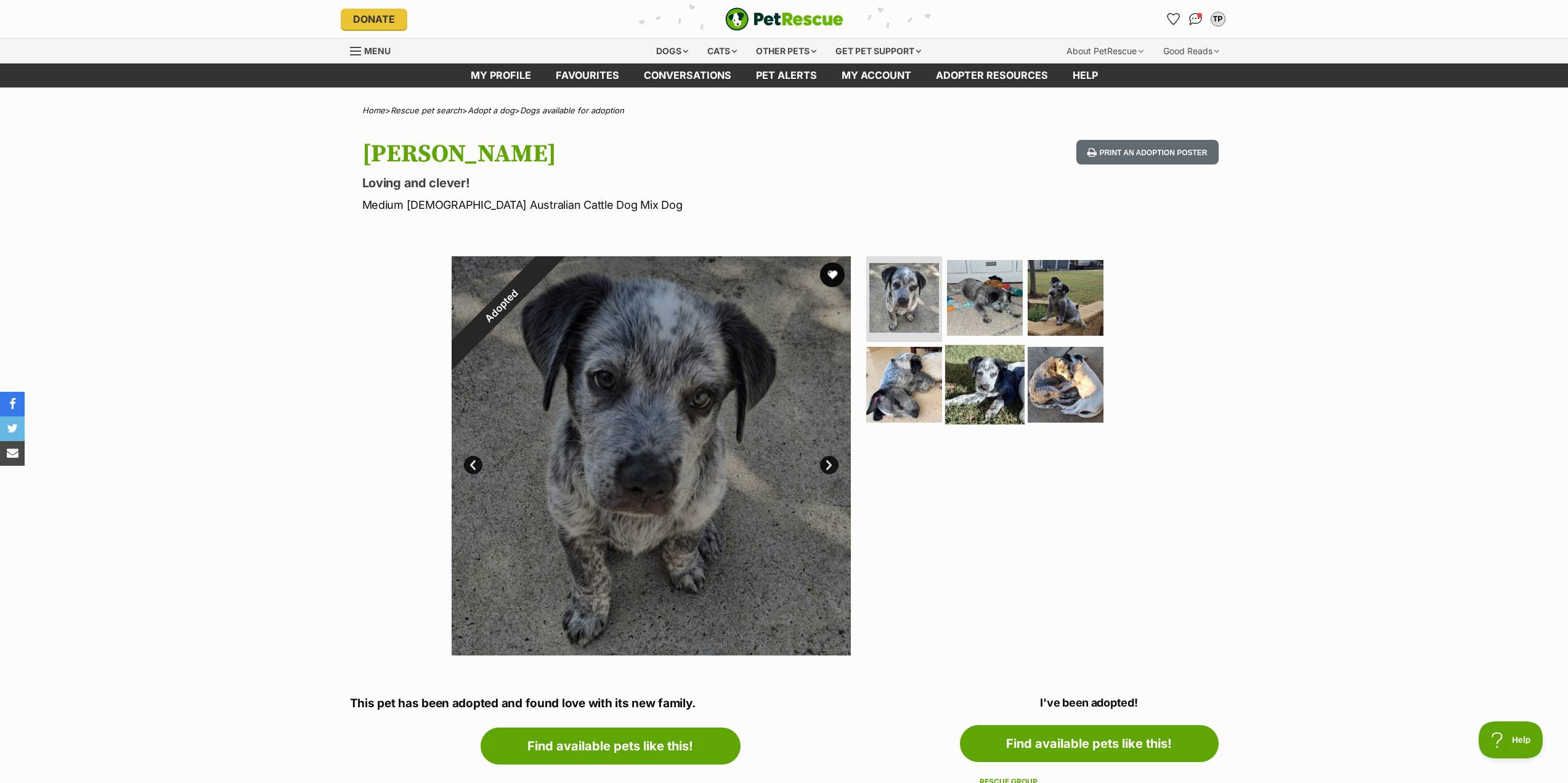
click at [987, 367] on img at bounding box center [985, 385] width 79 height 79
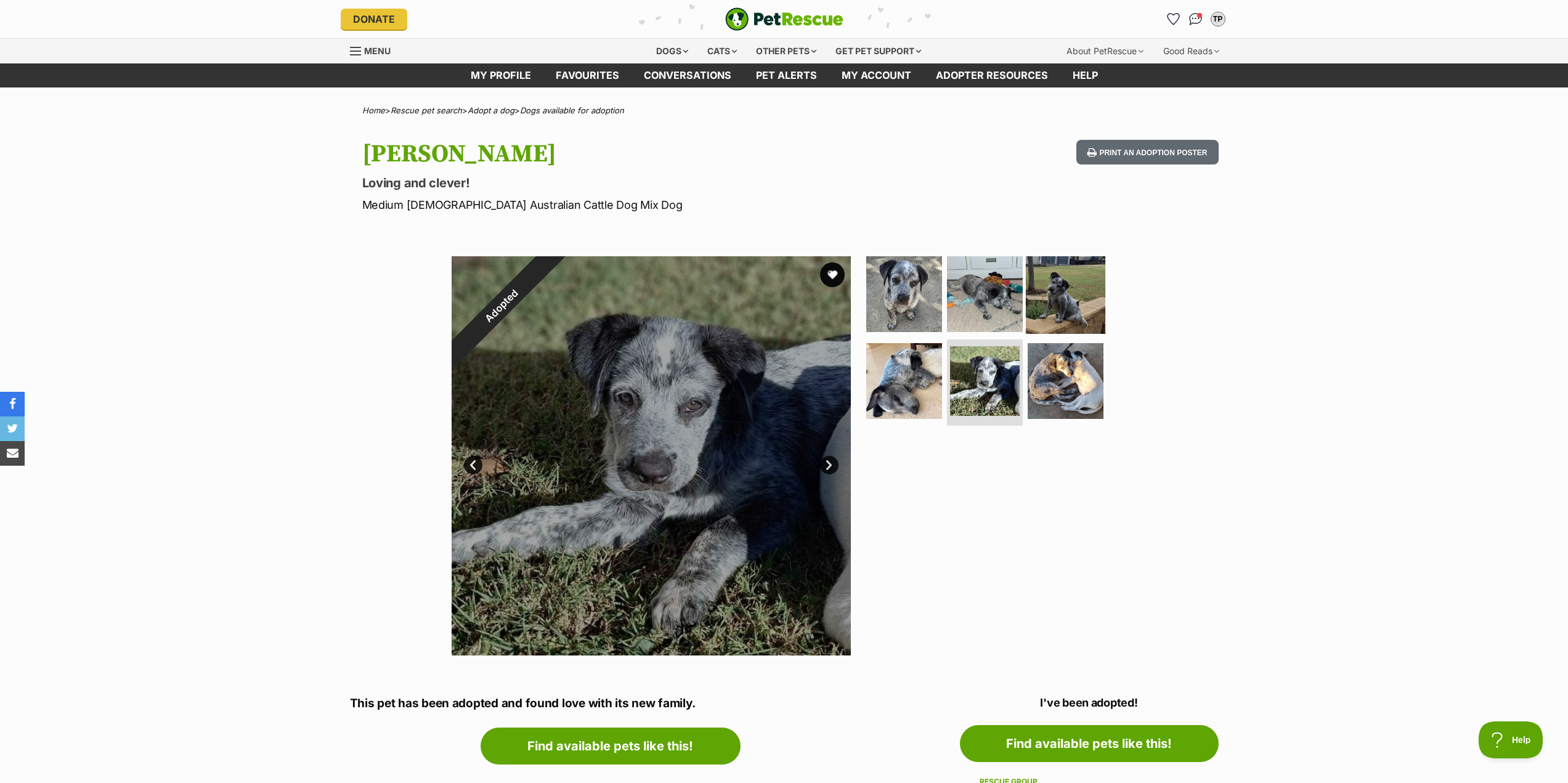
click at [1048, 297] on img at bounding box center [1066, 294] width 79 height 79
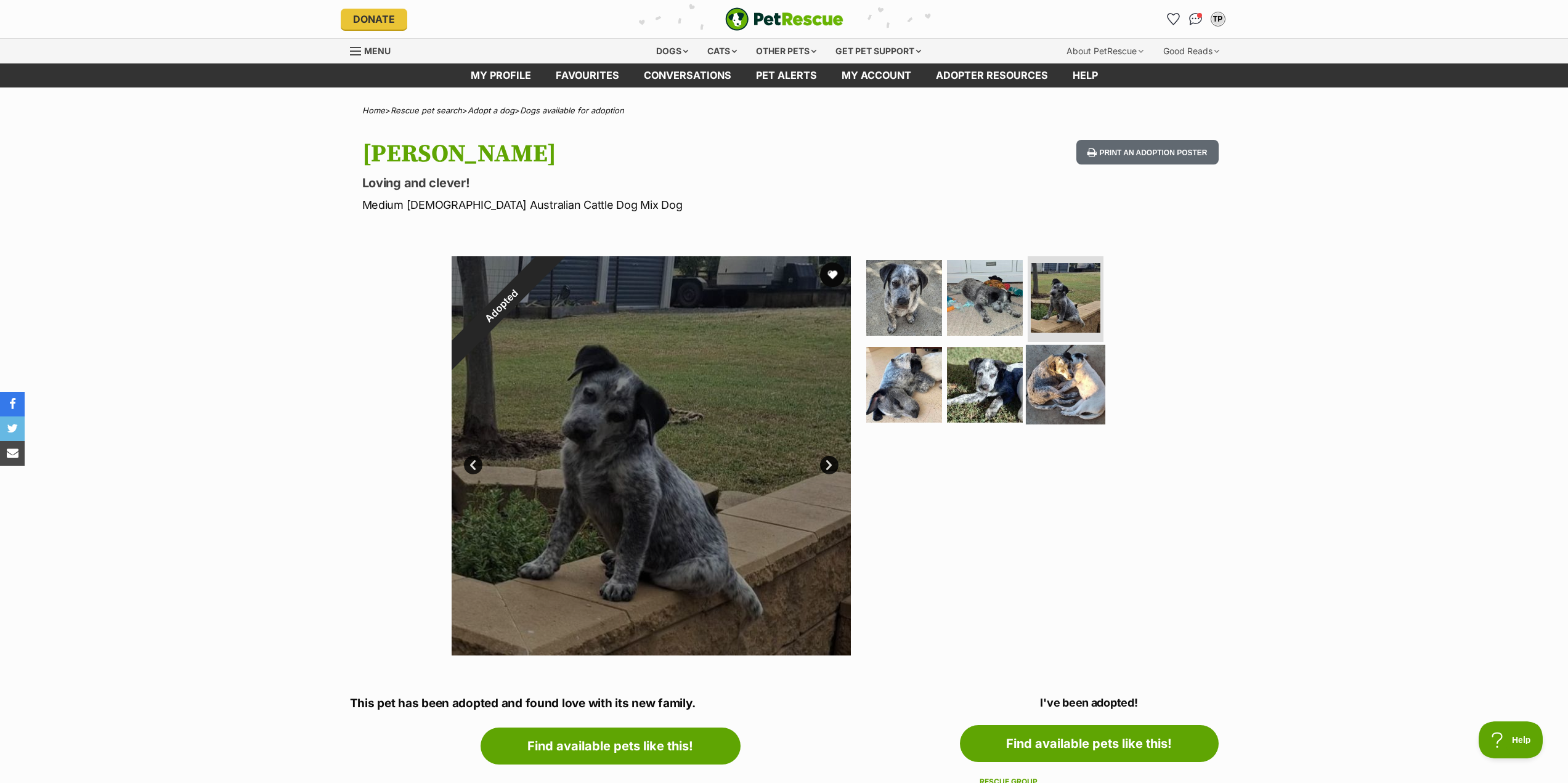
click at [1060, 371] on img at bounding box center [1066, 385] width 79 height 79
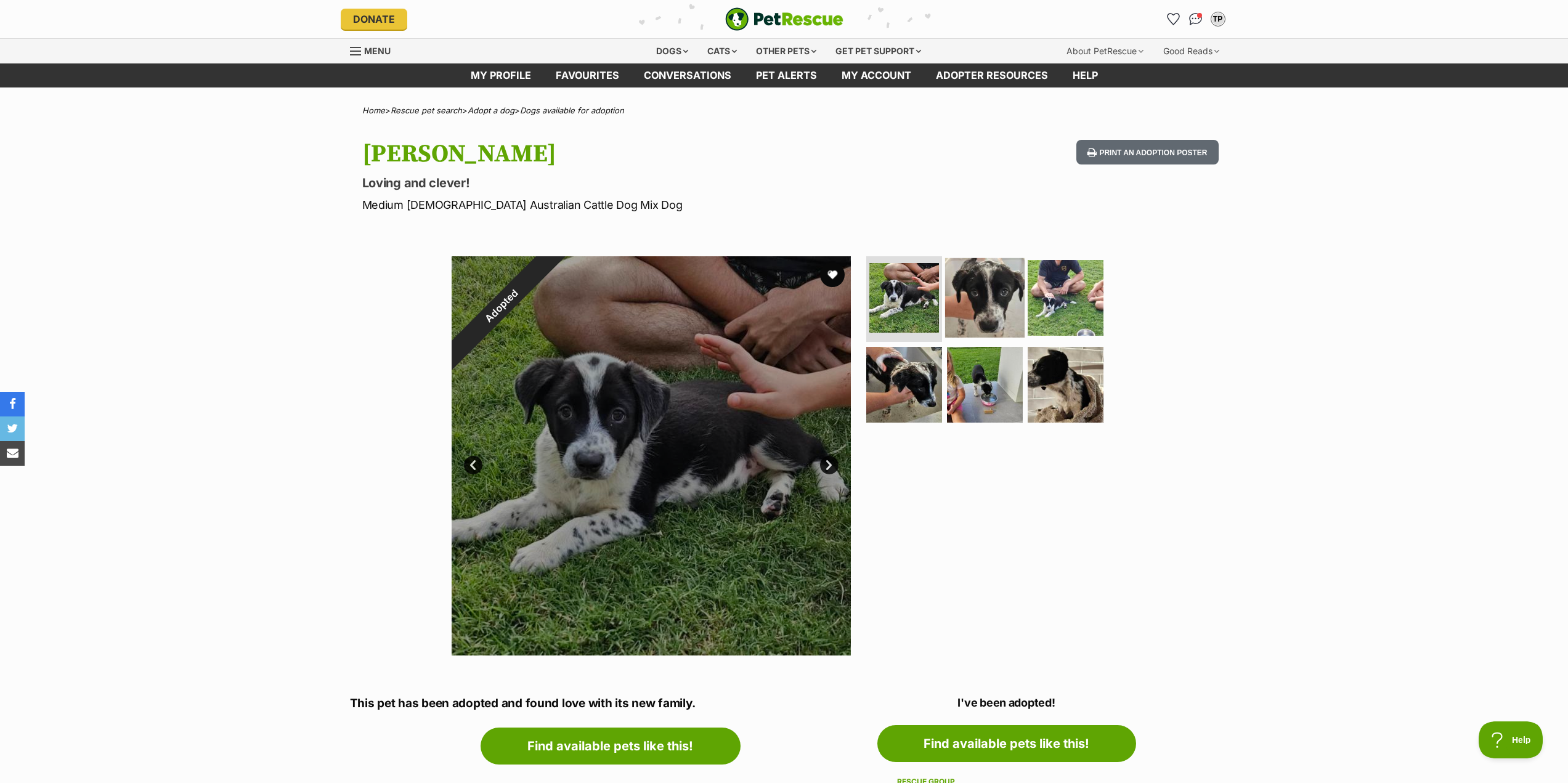
click at [977, 292] on img at bounding box center [985, 297] width 79 height 79
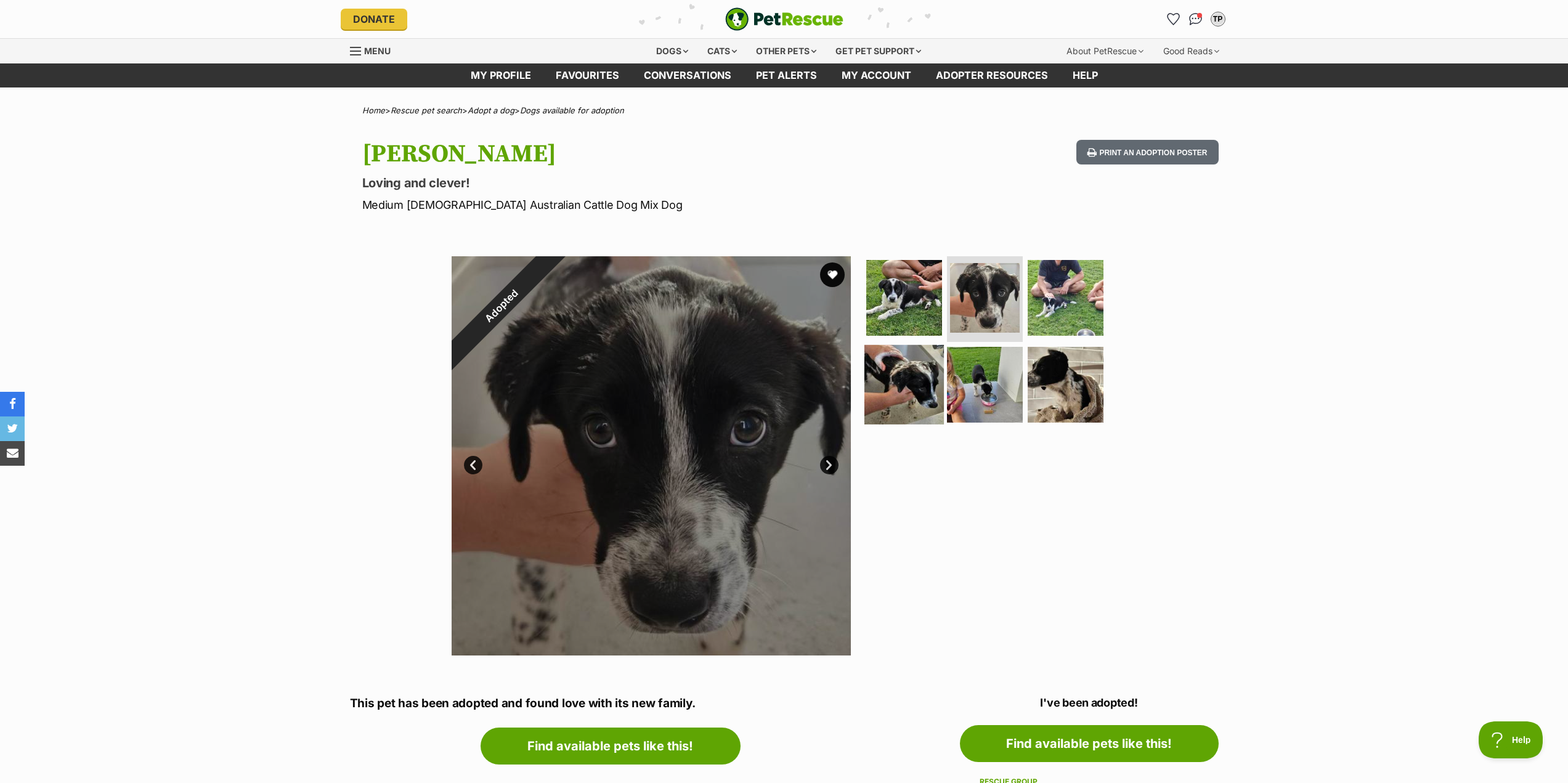
click at [891, 382] on img at bounding box center [904, 385] width 79 height 79
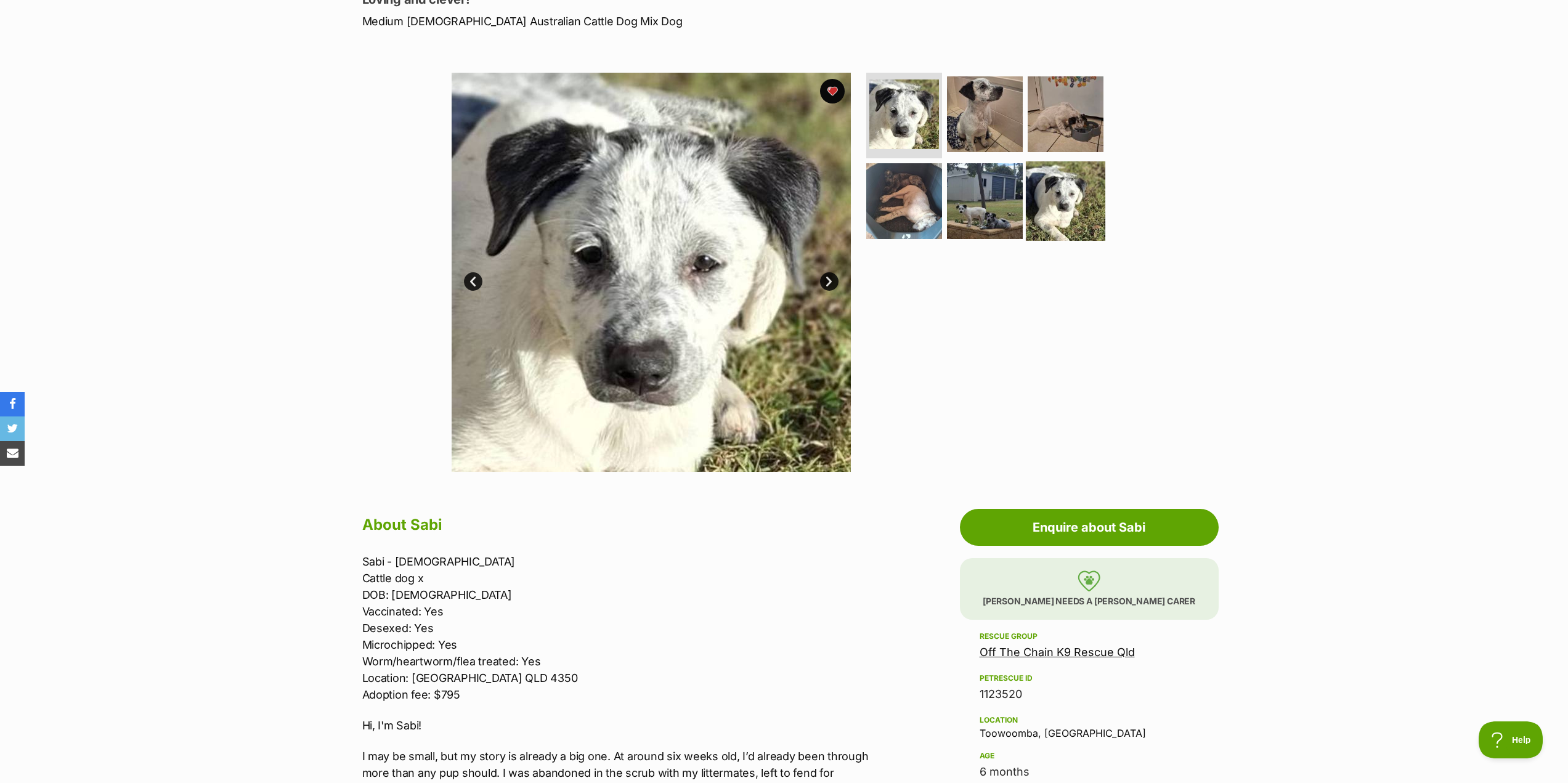
click at [1049, 180] on img at bounding box center [1066, 201] width 79 height 79
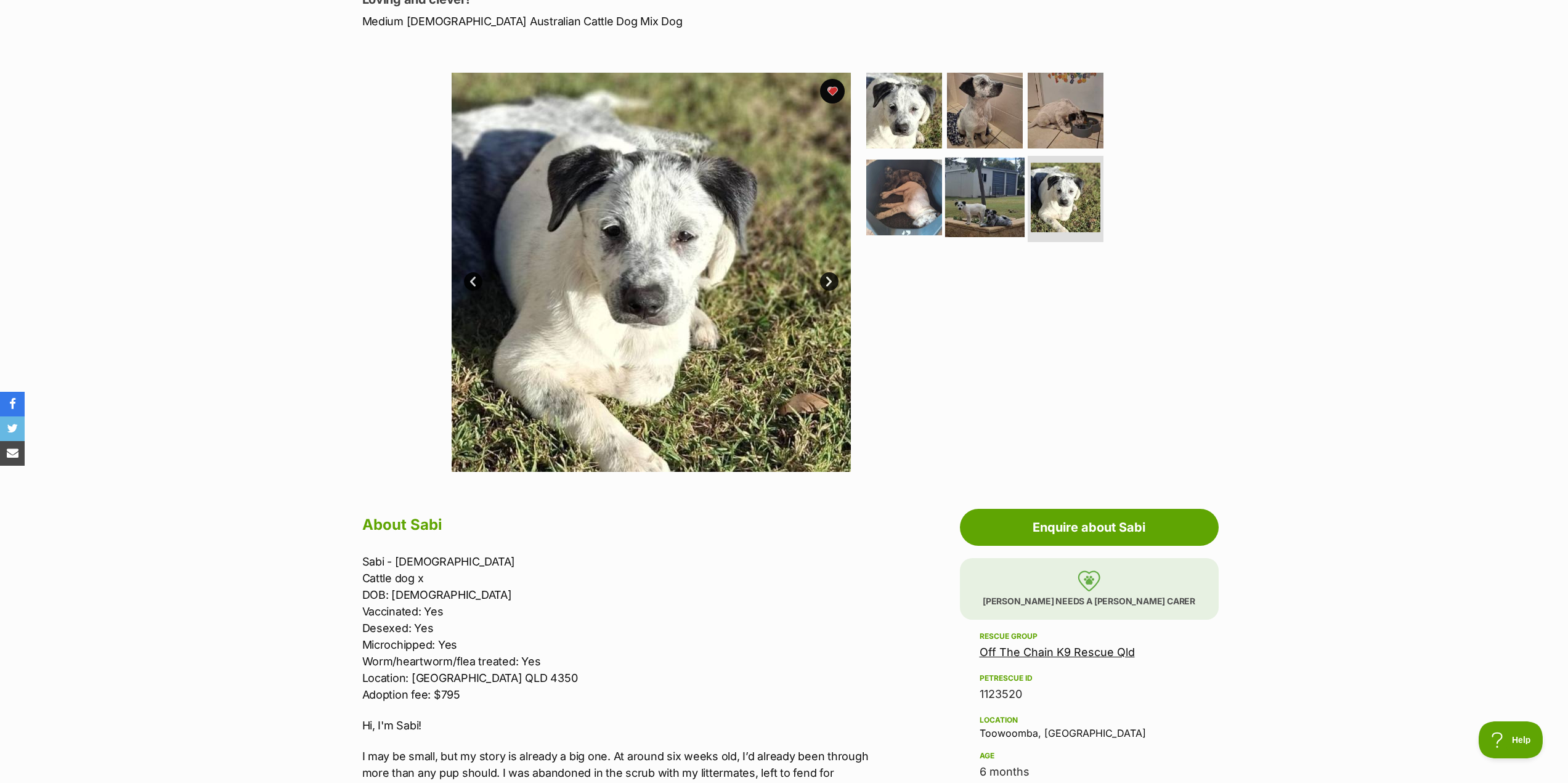
click at [975, 204] on img at bounding box center [985, 198] width 79 height 79
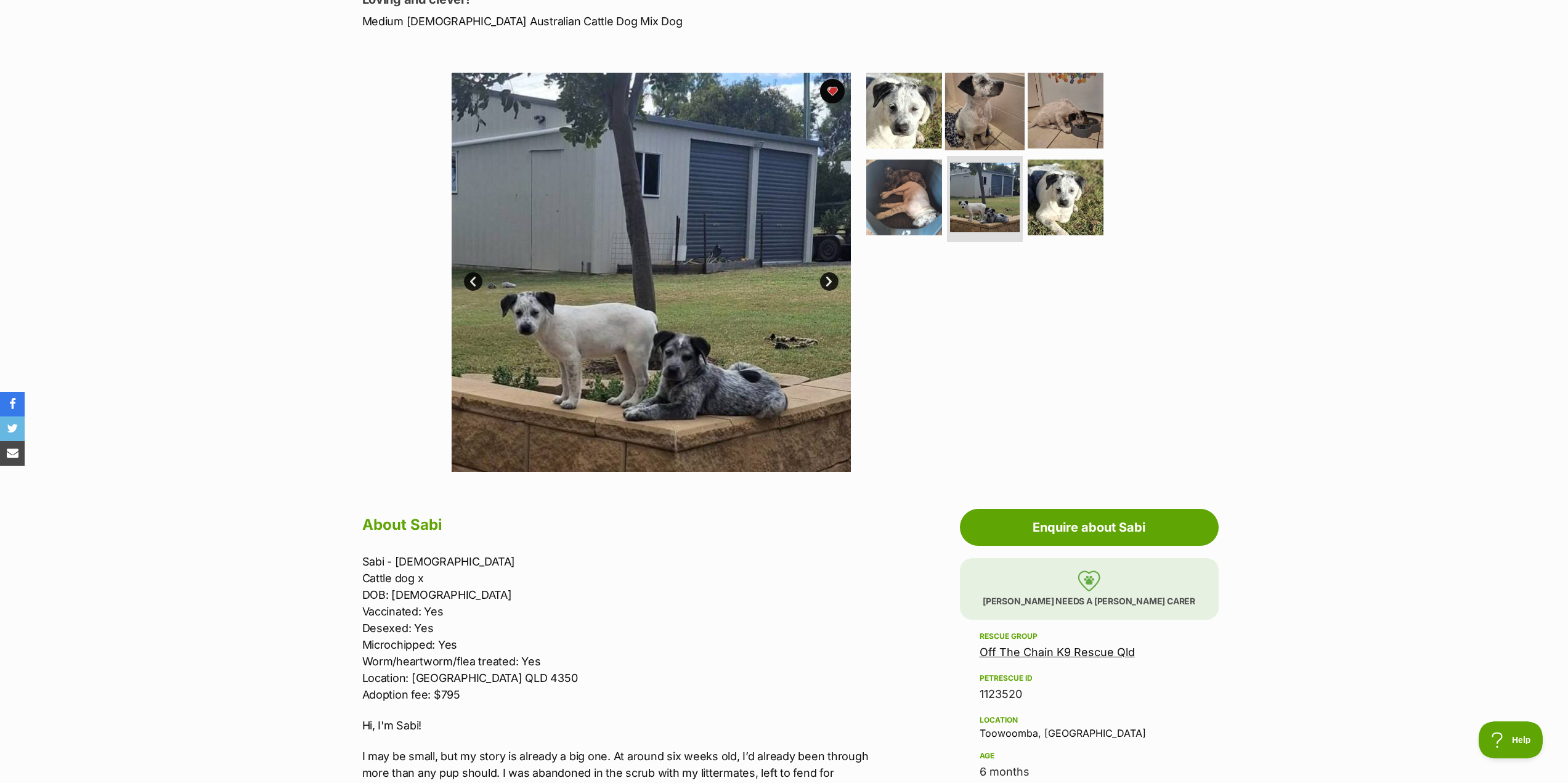
click at [987, 126] on img at bounding box center [985, 110] width 79 height 79
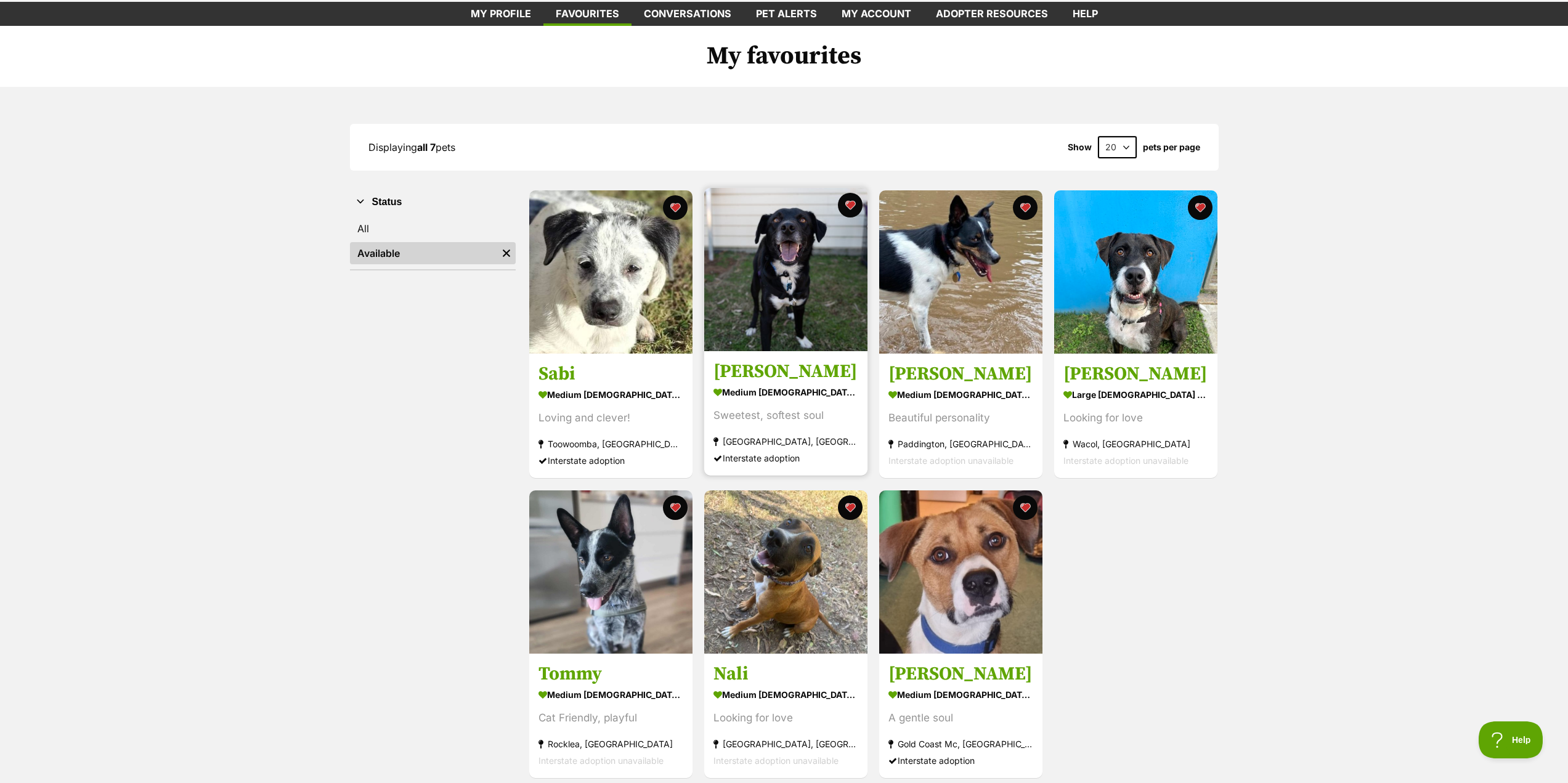
click at [751, 305] on img at bounding box center [785, 269] width 163 height 163
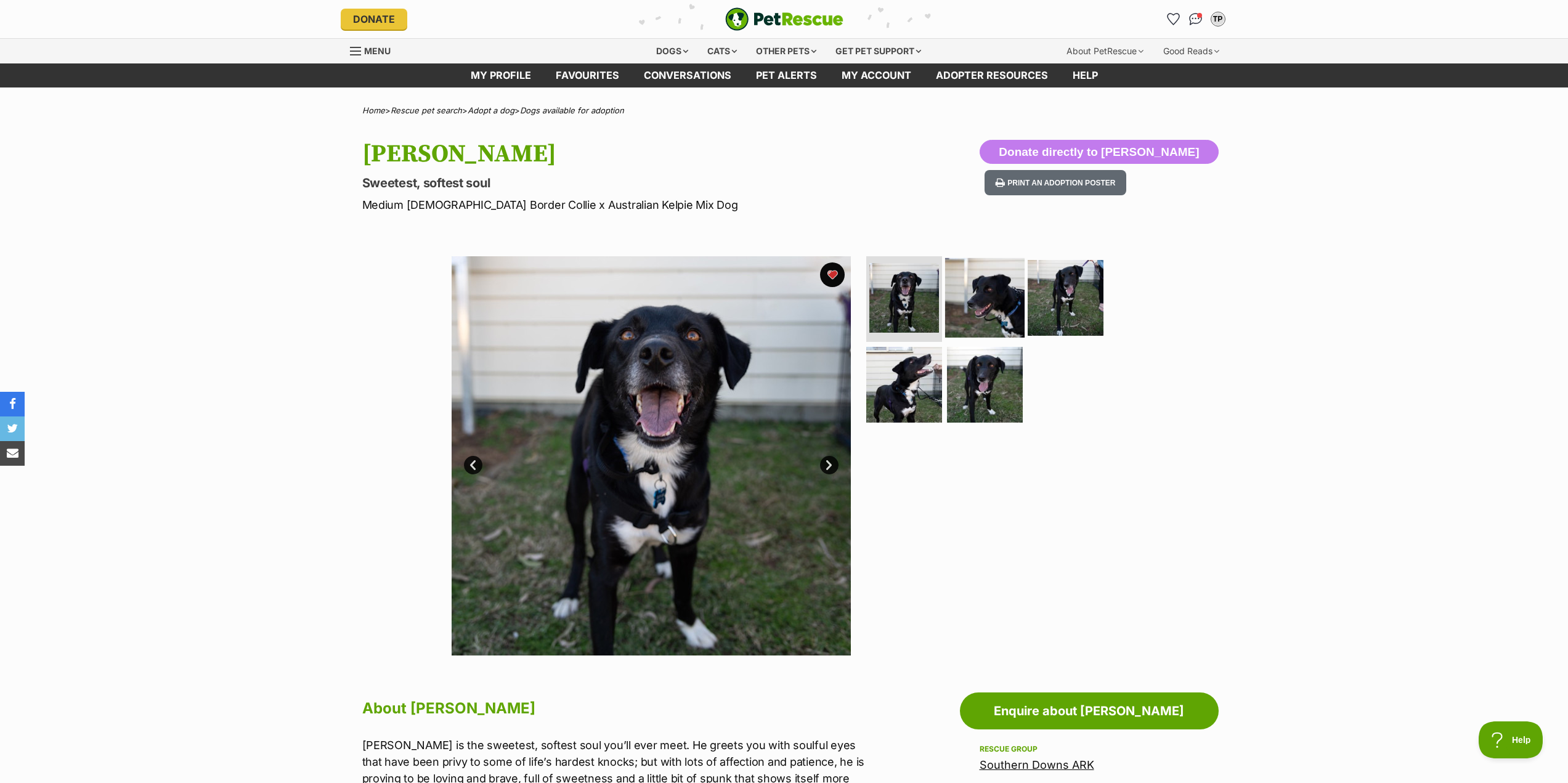
click at [980, 310] on img at bounding box center [985, 297] width 79 height 79
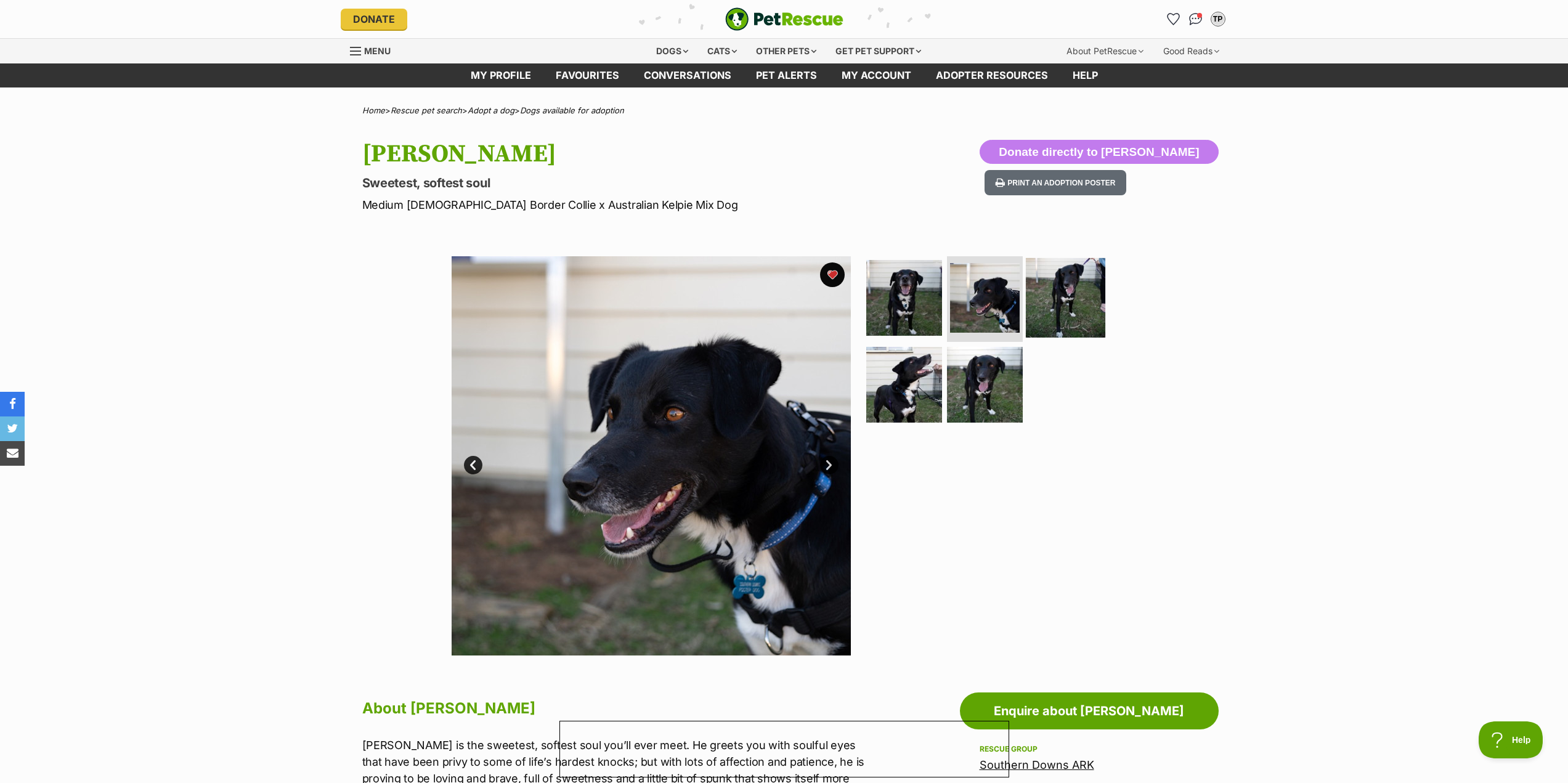
click at [1039, 311] on img at bounding box center [1066, 297] width 79 height 79
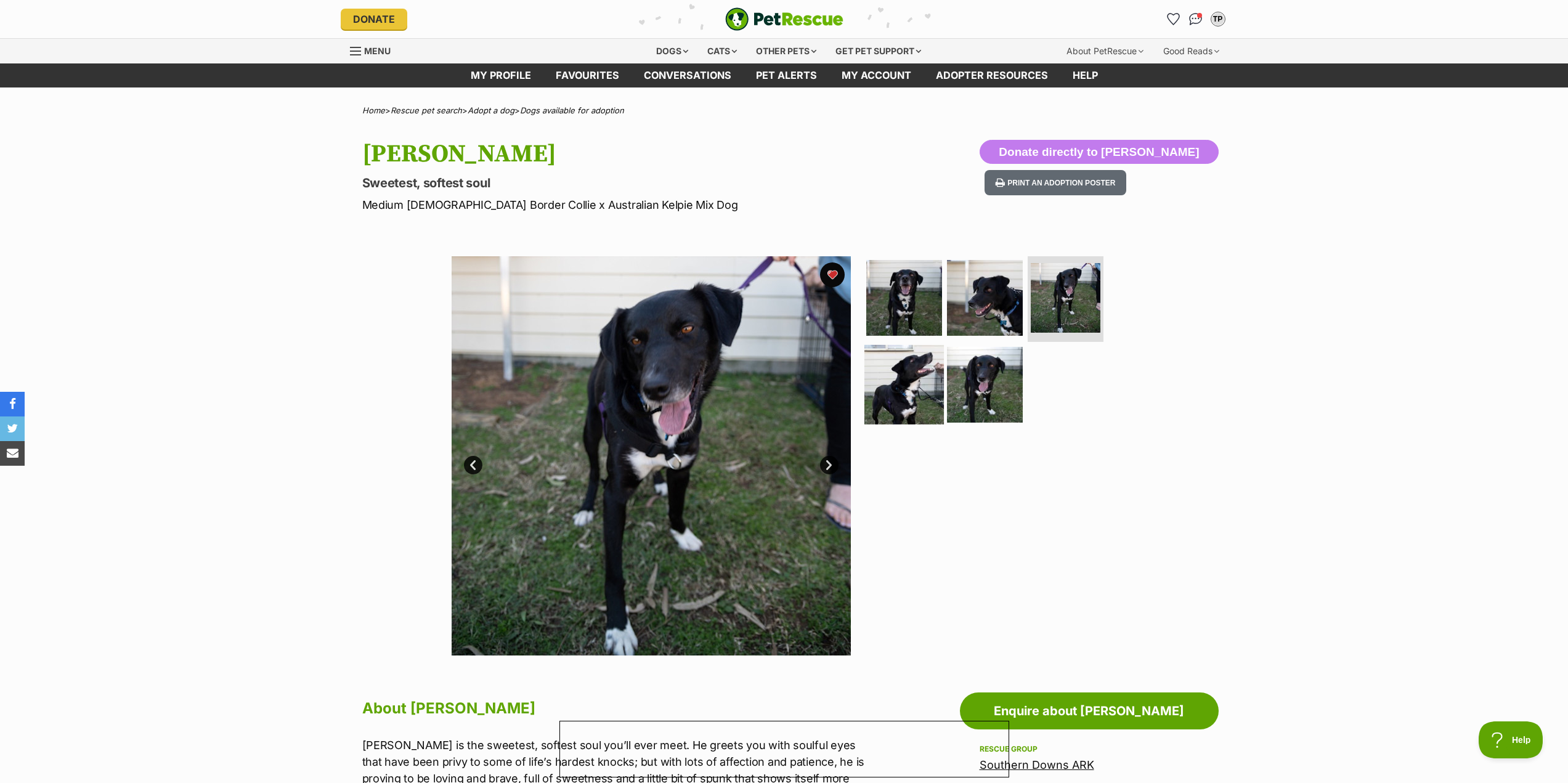
click at [901, 382] on img at bounding box center [904, 385] width 79 height 79
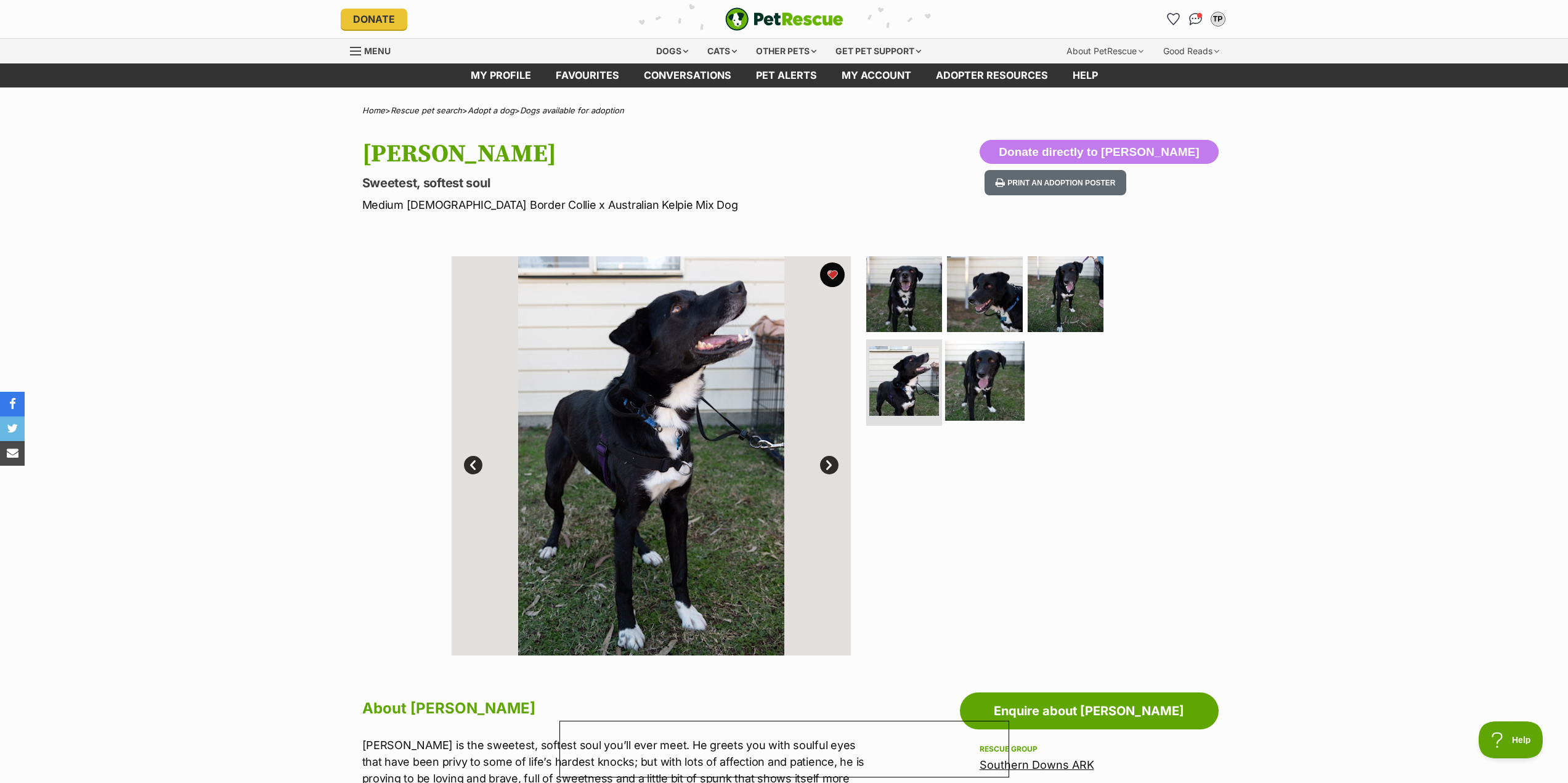
click at [983, 384] on img at bounding box center [985, 381] width 79 height 79
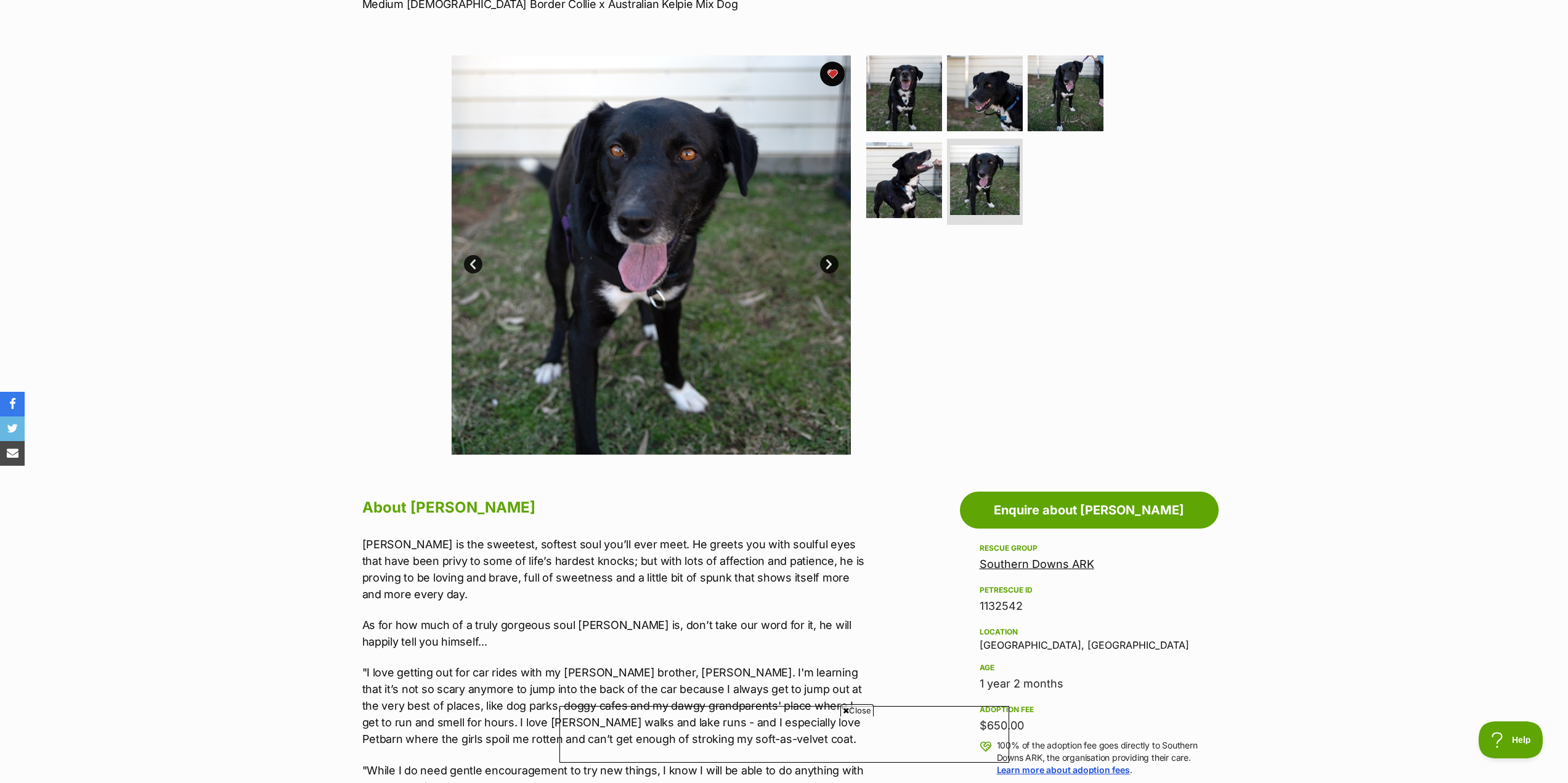
scroll to position [247, 0]
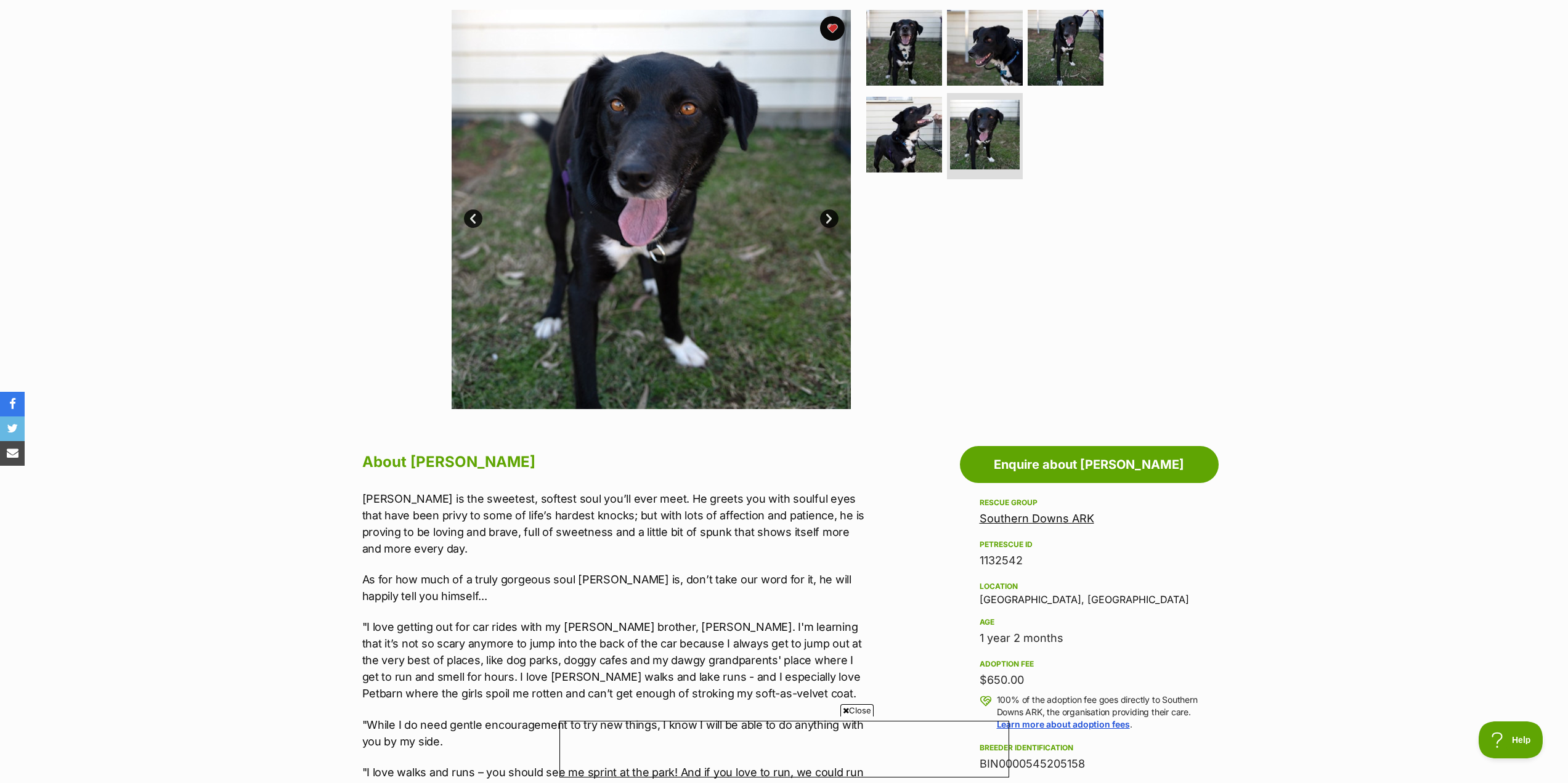
click at [858, 707] on span "Close" at bounding box center [857, 710] width 34 height 12
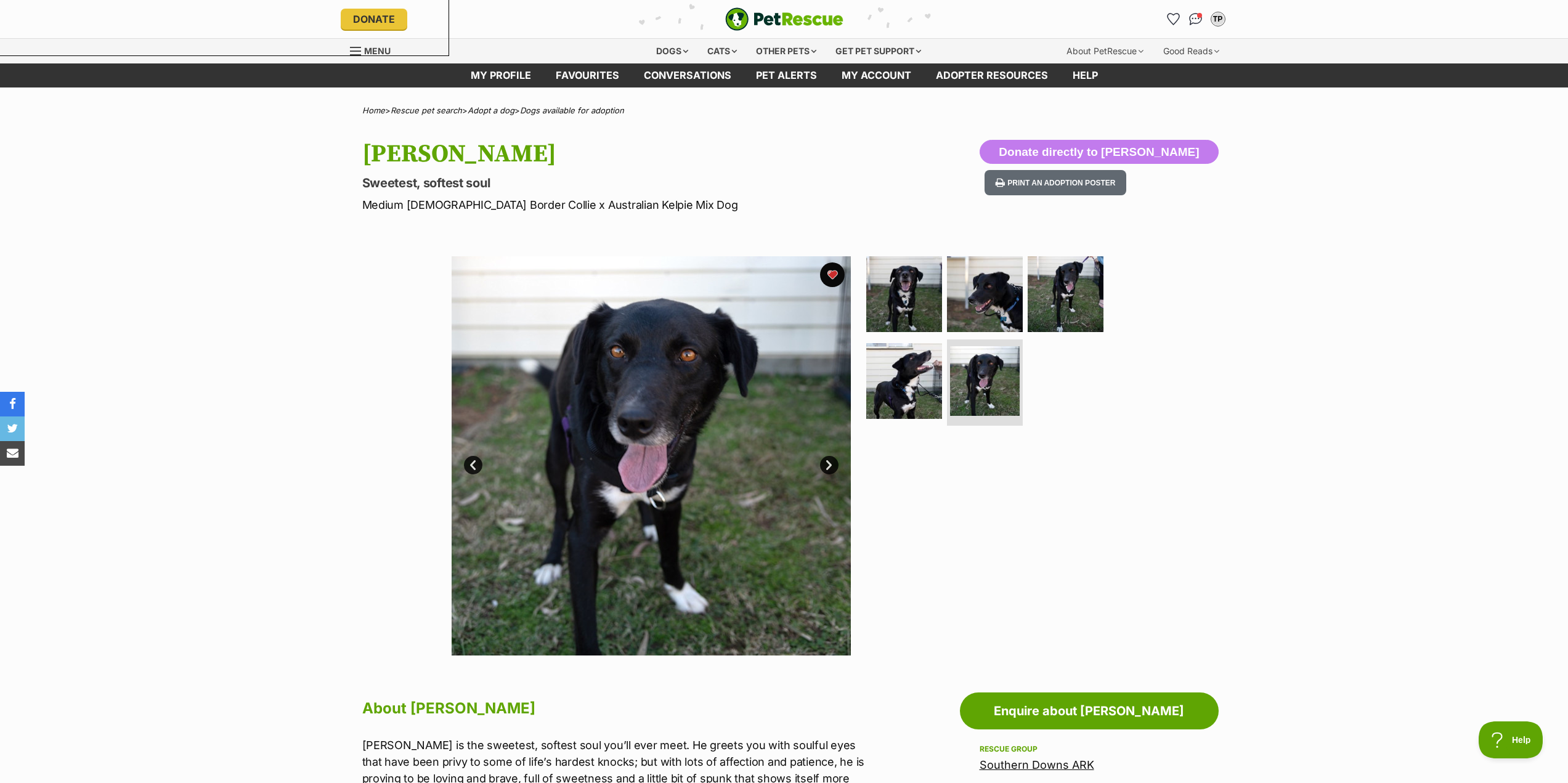
scroll to position [0, 0]
